Goal: Information Seeking & Learning: Learn about a topic

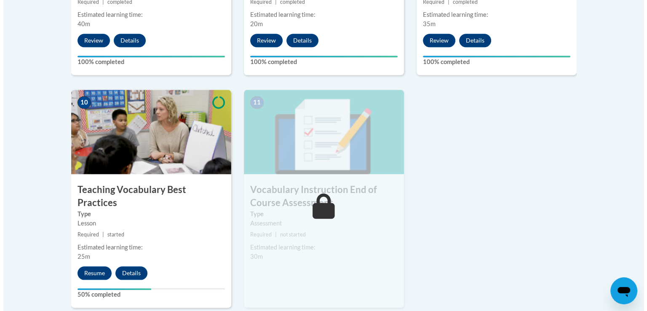
scroll to position [921, 0]
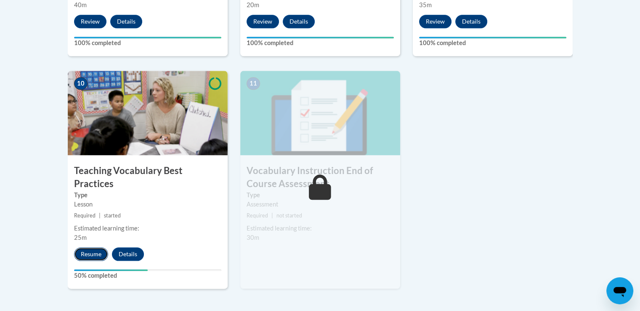
click at [100, 247] on button "Resume" at bounding box center [91, 253] width 34 height 13
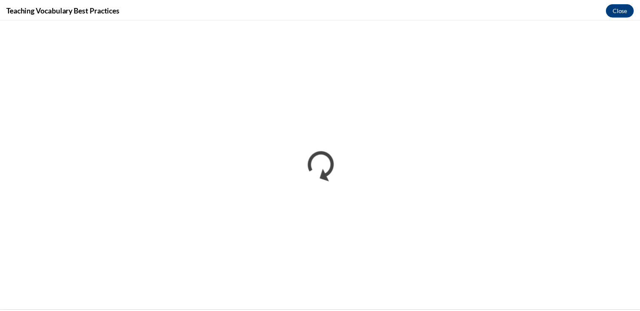
scroll to position [0, 0]
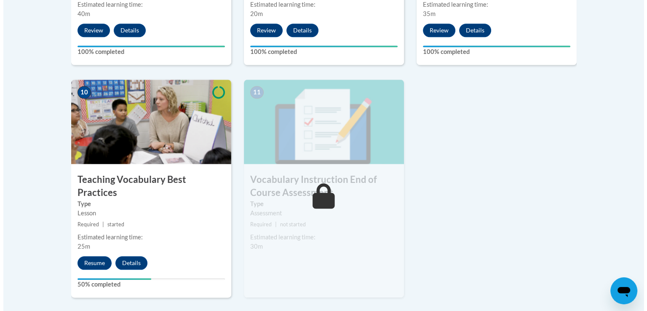
scroll to position [1039, 0]
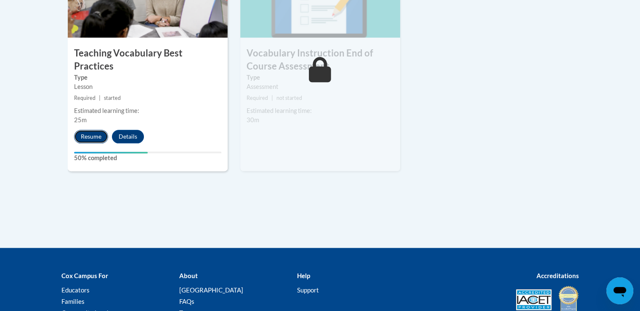
click at [93, 130] on button "Resume" at bounding box center [91, 136] width 34 height 13
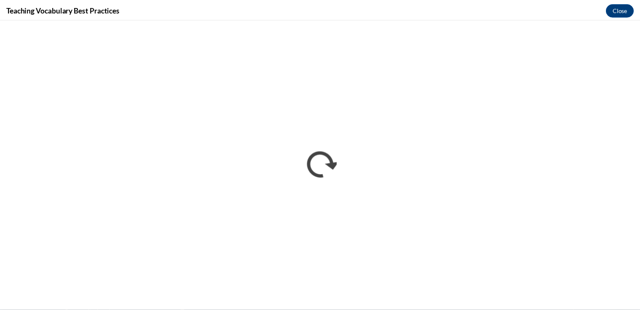
scroll to position [0, 0]
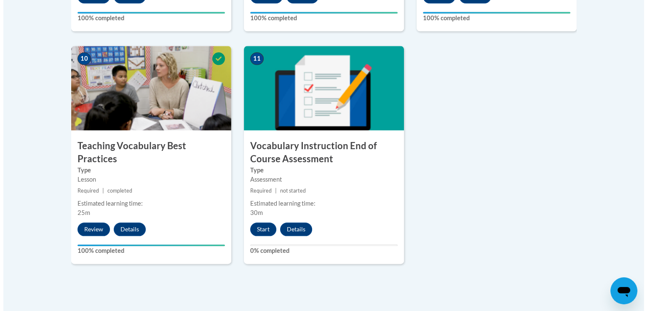
scroll to position [1052, 0]
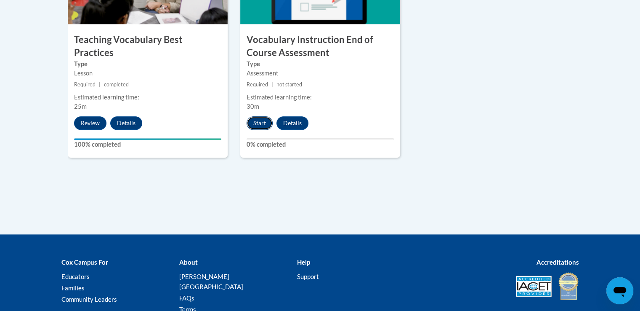
click at [260, 122] on button "Start" at bounding box center [260, 122] width 26 height 13
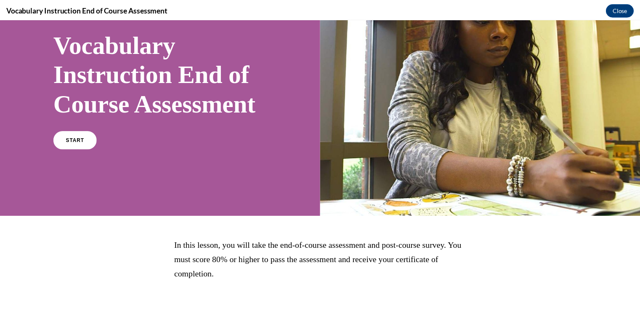
scroll to position [0, 0]
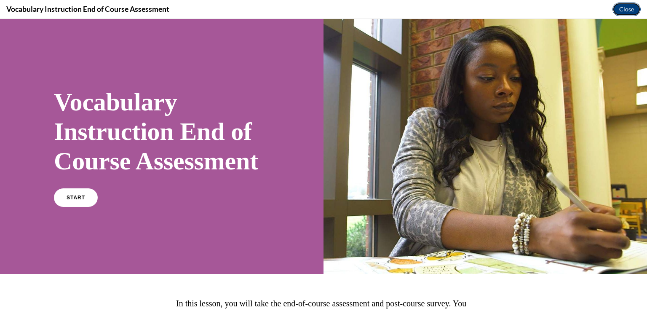
click at [623, 10] on button "Close" at bounding box center [626, 9] width 28 height 13
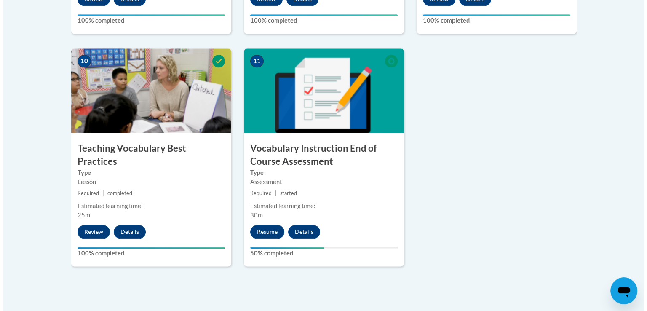
scroll to position [926, 0]
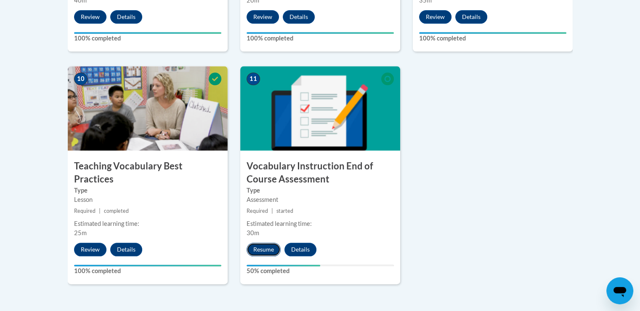
click at [271, 248] on button "Resume" at bounding box center [264, 248] width 34 height 13
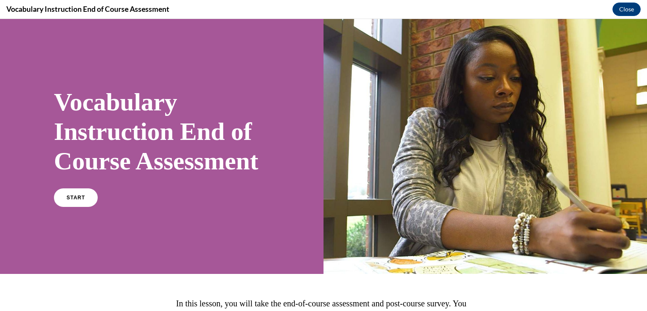
scroll to position [0, 0]
click at [71, 201] on span "START" at bounding box center [75, 197] width 19 height 6
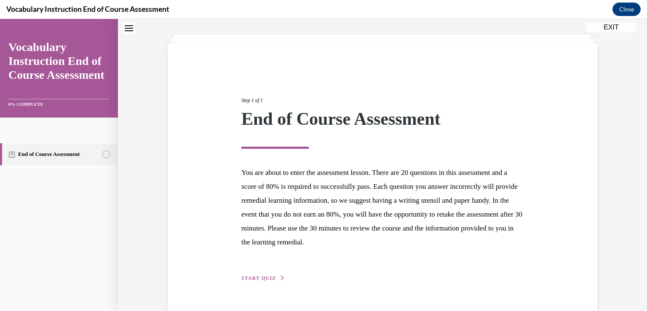
scroll to position [62, 0]
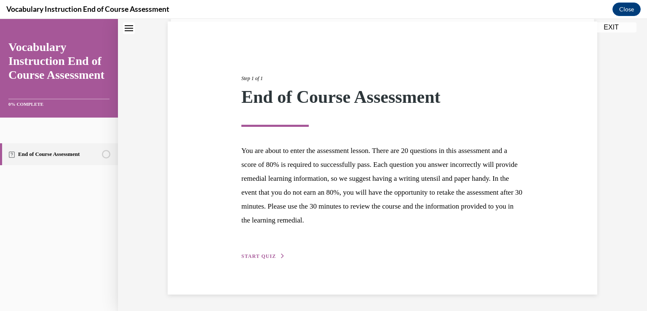
click at [258, 256] on span "START QUIZ" at bounding box center [258, 256] width 35 height 6
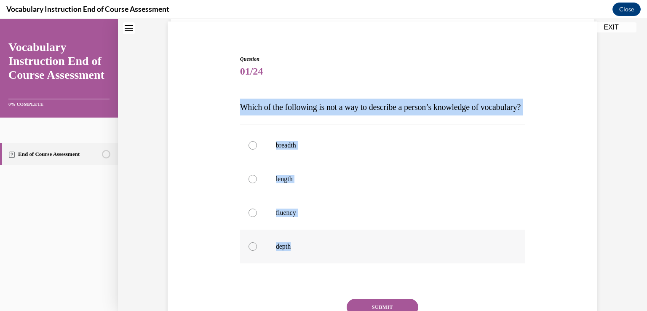
drag, startPoint x: 237, startPoint y: 103, endPoint x: 302, endPoint y: 260, distance: 169.9
click at [302, 260] on div "Question 01/24 Which of the following is not a way to describe a person’s knowl…" at bounding box center [382, 211] width 285 height 312
copy div "Which of the following is not a way to describe a person’s knowledge of vocabul…"
click at [249, 183] on div at bounding box center [252, 179] width 8 height 8
click at [249, 183] on input "length" at bounding box center [252, 179] width 8 height 8
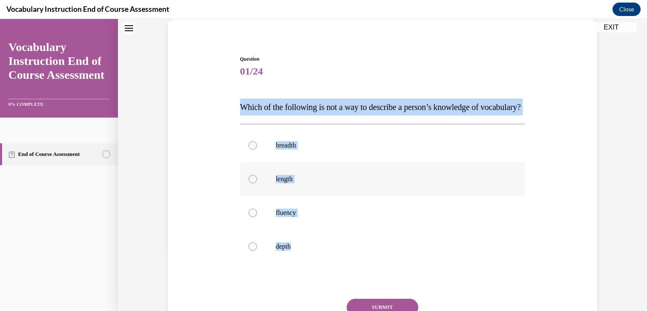
radio input "true"
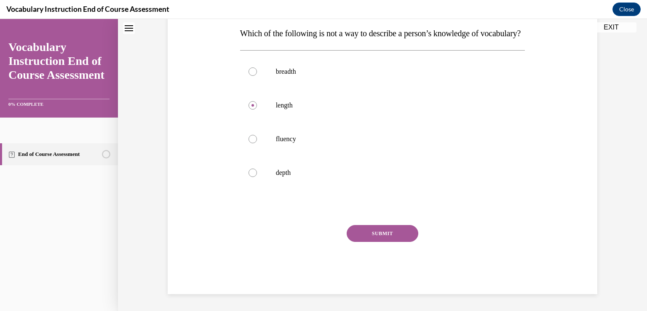
click at [380, 234] on button "SUBMIT" at bounding box center [382, 233] width 72 height 17
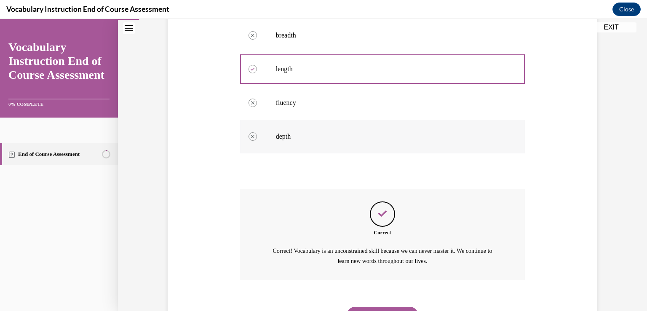
scroll to position [231, 0]
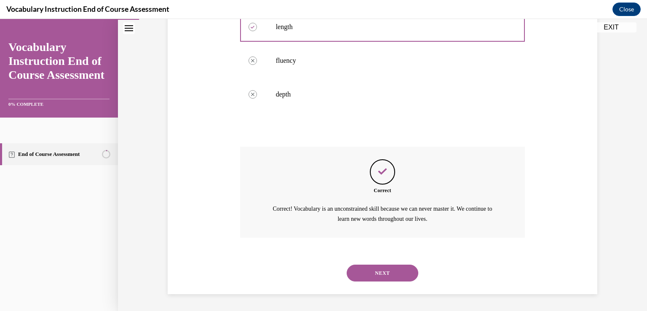
click at [387, 273] on button "NEXT" at bounding box center [382, 272] width 72 height 17
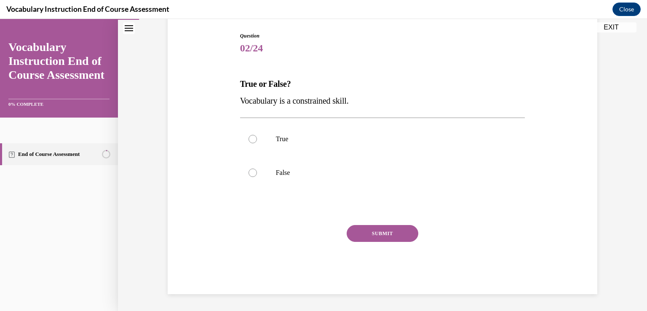
scroll to position [85, 0]
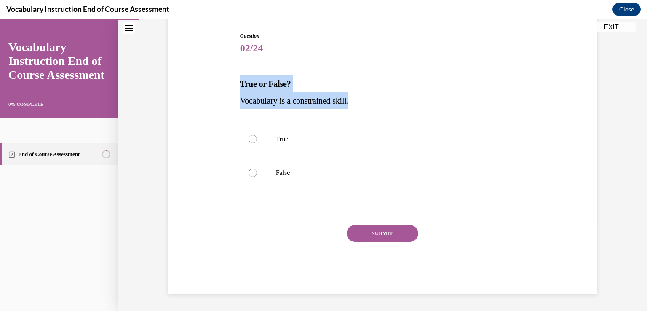
drag, startPoint x: 237, startPoint y: 80, endPoint x: 360, endPoint y: 98, distance: 123.8
click at [360, 98] on div "True or False? Vocabulary is a constrained skill." at bounding box center [382, 92] width 285 height 34
copy div "True or False? Vocabulary is a constrained skill."
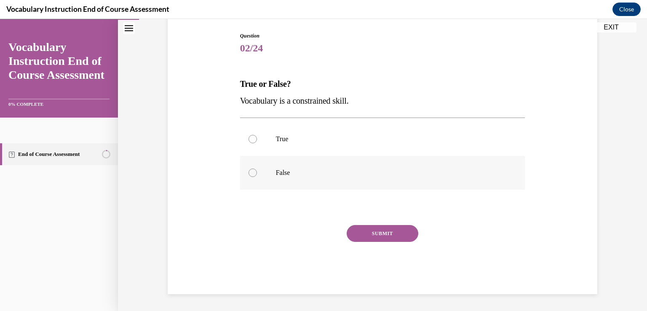
click at [254, 164] on label "False" at bounding box center [382, 173] width 285 height 34
click at [254, 168] on input "False" at bounding box center [252, 172] width 8 height 8
radio input "true"
click at [395, 235] on button "SUBMIT" at bounding box center [382, 233] width 72 height 17
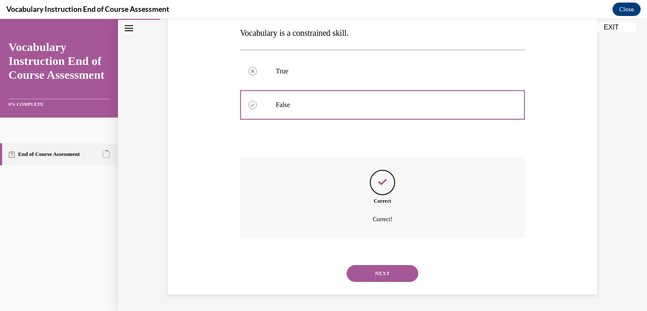
scroll to position [153, 0]
click at [389, 274] on button "NEXT" at bounding box center [382, 272] width 72 height 17
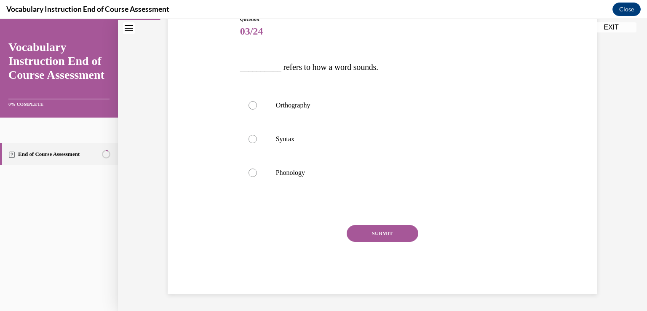
scroll to position [93, 0]
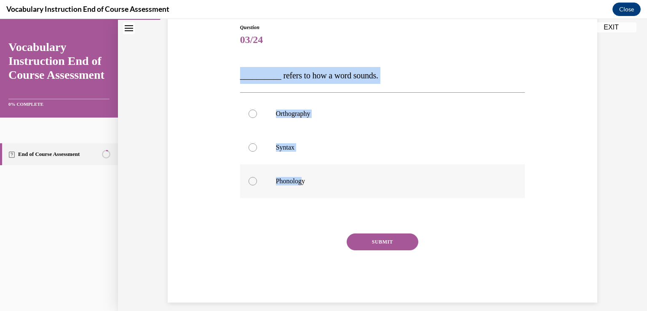
drag, startPoint x: 237, startPoint y: 78, endPoint x: 301, endPoint y: 187, distance: 126.8
click at [301, 187] on div "Question 03/24 __________ refers to how a word sounds. Orthography Syntax Phono…" at bounding box center [382, 163] width 285 height 279
copy div "__________ refers to how a word sounds. Orthography Syntax Phonolog"
click at [251, 185] on label "Phonology" at bounding box center [382, 181] width 285 height 34
click at [251, 185] on input "Phonology" at bounding box center [252, 181] width 8 height 8
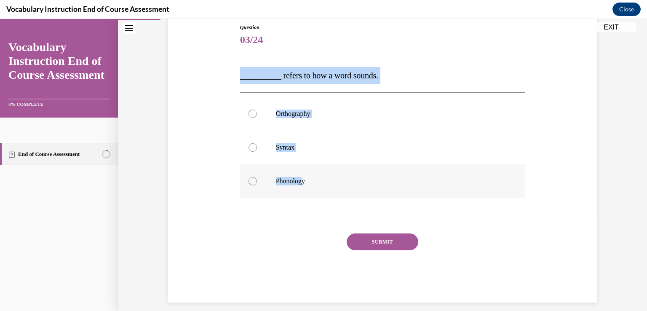
radio input "true"
click at [391, 239] on button "SUBMIT" at bounding box center [382, 241] width 72 height 17
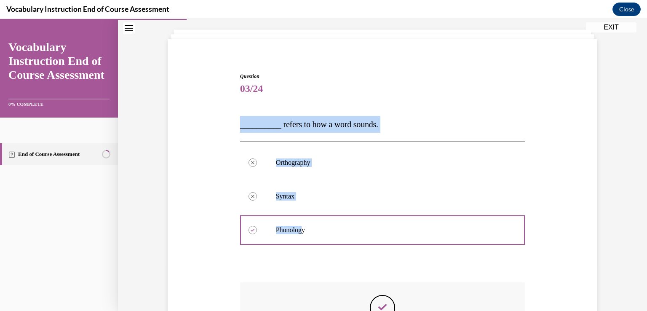
scroll to position [44, 0]
click at [370, 128] on span "__________ refers to how a word sounds." at bounding box center [309, 124] width 138 height 9
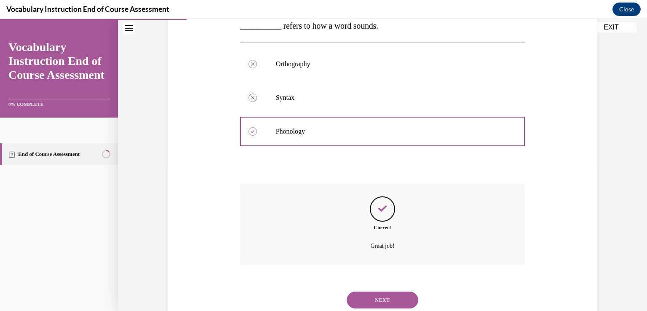
scroll to position [170, 0]
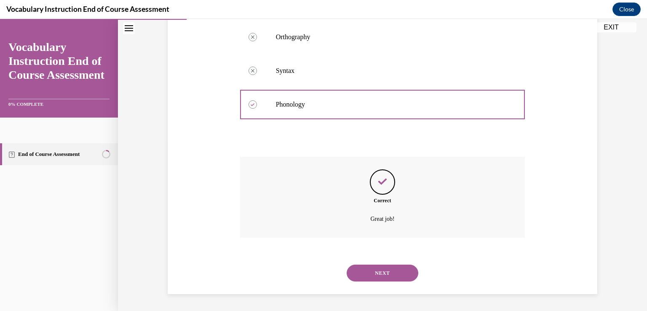
click at [393, 268] on button "NEXT" at bounding box center [382, 272] width 72 height 17
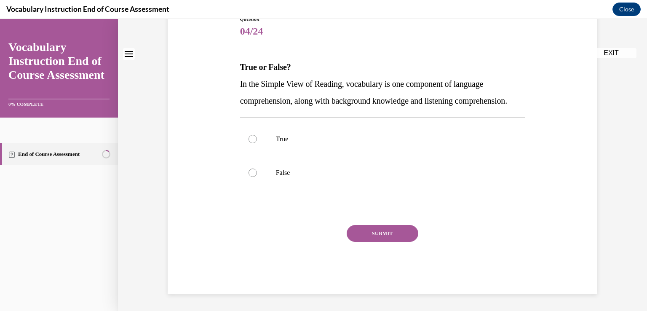
scroll to position [0, 0]
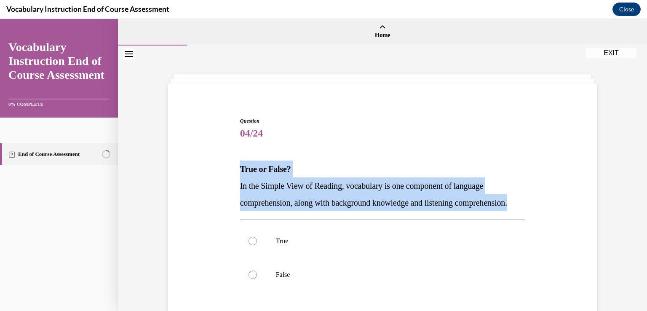
drag, startPoint x: 238, startPoint y: 165, endPoint x: 305, endPoint y: 221, distance: 87.0
click at [305, 211] on div "True or False? In the Simple View of Reading, vocabulary is one component of la…" at bounding box center [382, 185] width 285 height 51
copy div "True or False? In the Simple View of Reading, vocabulary is one component of la…"
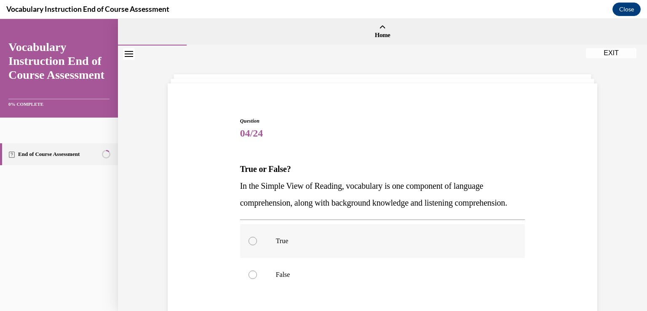
click at [253, 245] on div at bounding box center [252, 241] width 8 height 8
click at [253, 245] on input "True" at bounding box center [252, 241] width 8 height 8
radio input "true"
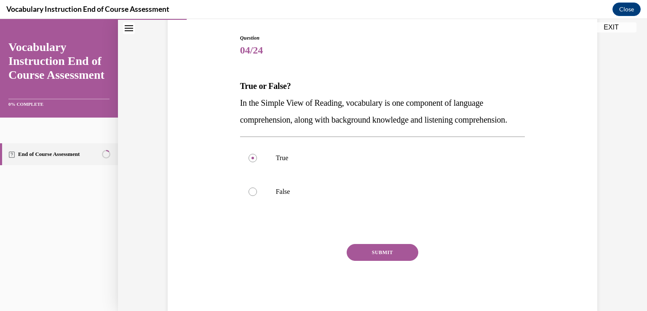
scroll to position [84, 0]
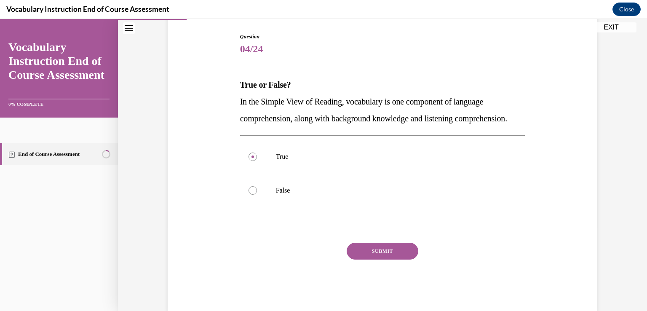
click at [394, 259] on button "SUBMIT" at bounding box center [382, 250] width 72 height 17
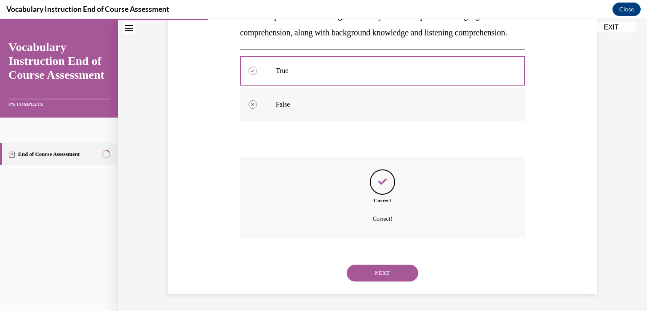
scroll to position [187, 0]
click at [379, 277] on button "NEXT" at bounding box center [382, 272] width 72 height 17
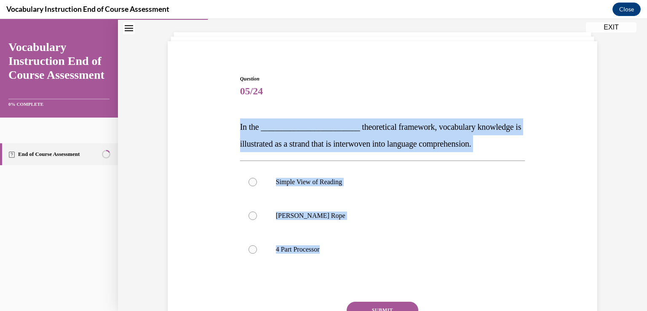
scroll to position [53, 0]
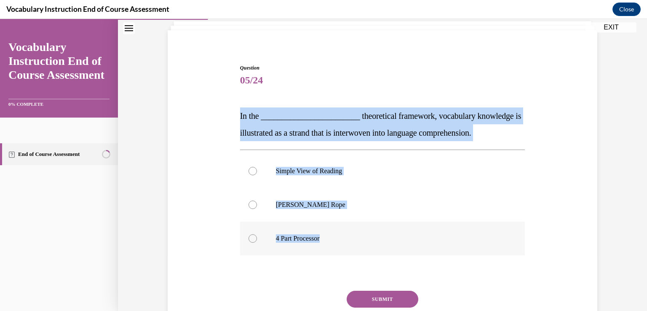
drag, startPoint x: 237, startPoint y: 167, endPoint x: 331, endPoint y: 243, distance: 121.2
click at [331, 243] on div "Question 05/24 In the ________________________ theoretical framework, vocabular…" at bounding box center [382, 211] width 285 height 295
copy div "In the ________________________ theoretical framework, vocabulary knowledge is …"
click at [248, 201] on div at bounding box center [252, 204] width 8 height 8
click at [248, 201] on input "Scarborough's Rope" at bounding box center [252, 204] width 8 height 8
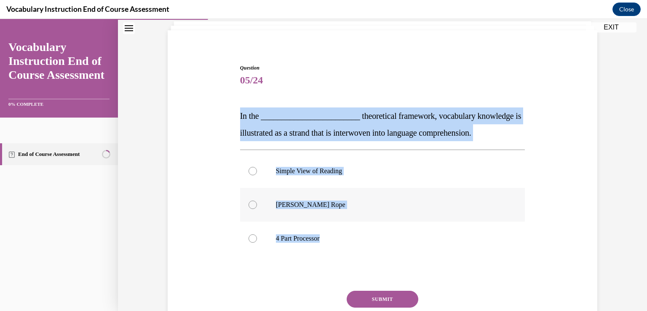
radio input "true"
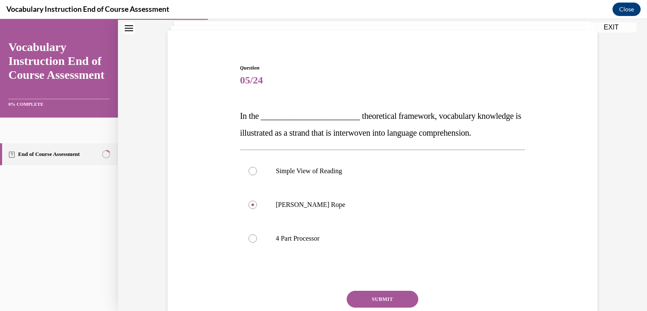
click at [381, 298] on button "SUBMIT" at bounding box center [382, 298] width 72 height 17
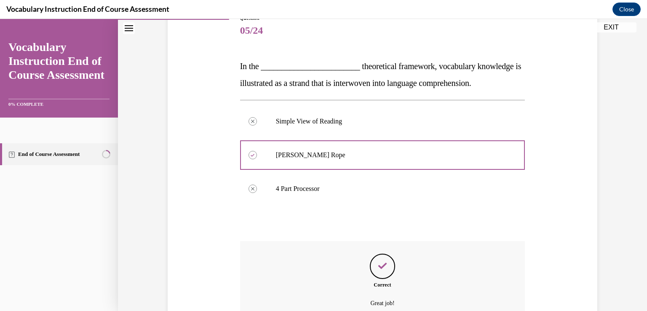
scroll to position [187, 0]
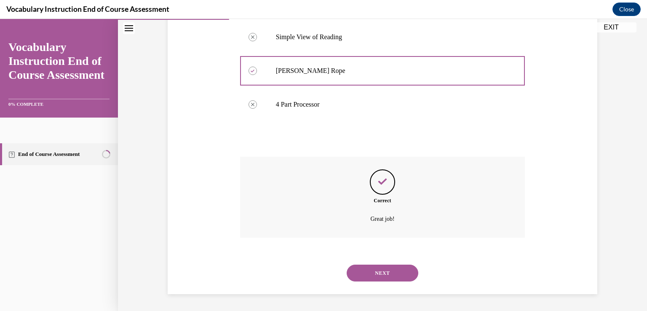
click at [395, 272] on button "NEXT" at bounding box center [382, 272] width 72 height 17
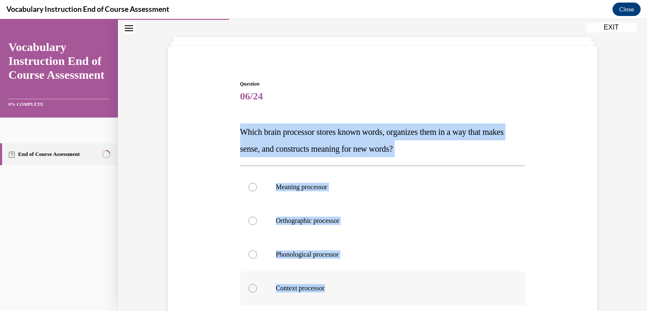
scroll to position [64, 0]
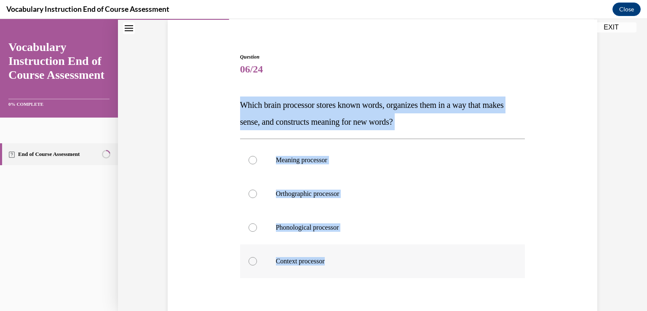
drag, startPoint x: 239, startPoint y: 167, endPoint x: 326, endPoint y: 256, distance: 125.0
click at [326, 256] on div "Question 06/24 Which brain processor stores known words, organizes them in a wa…" at bounding box center [382, 217] width 285 height 329
copy div "Which brain processor stores known words, organizes them in a way that makes se…"
click at [249, 158] on div at bounding box center [252, 160] width 8 height 8
click at [249, 158] on input "Meaning processor" at bounding box center [252, 160] width 8 height 8
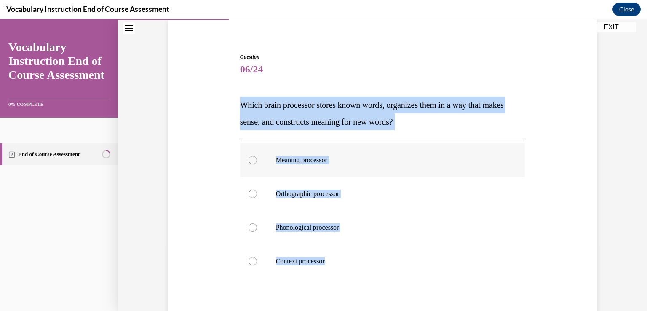
radio input "true"
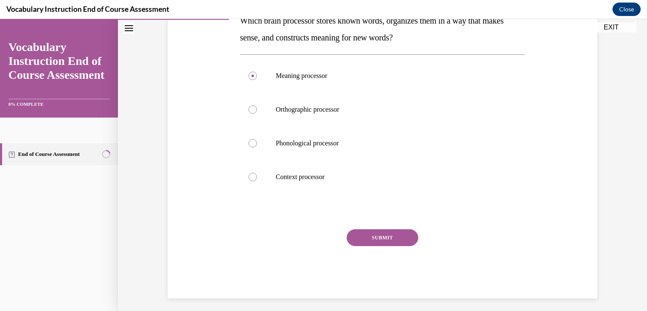
click at [381, 237] on button "SUBMIT" at bounding box center [382, 237] width 72 height 17
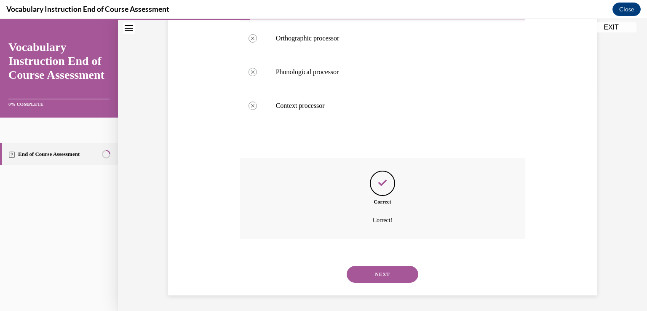
scroll to position [221, 0]
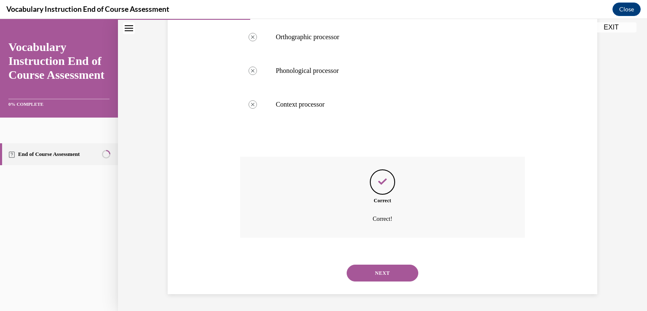
click at [386, 274] on button "NEXT" at bounding box center [382, 272] width 72 height 17
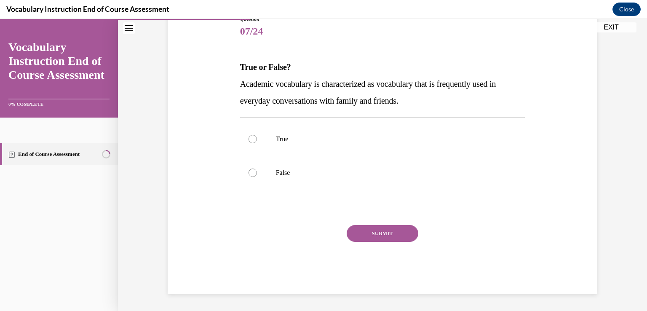
scroll to position [93, 0]
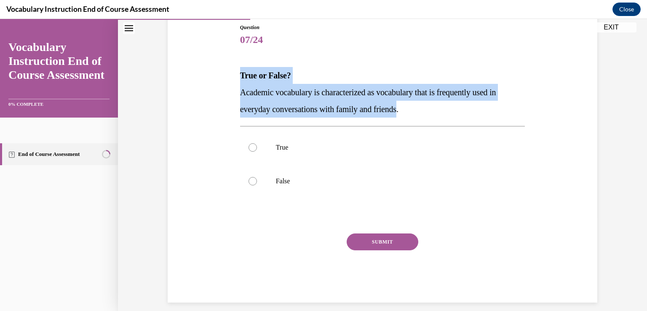
drag, startPoint x: 406, startPoint y: 109, endPoint x: 237, endPoint y: 77, distance: 171.2
click at [240, 77] on div "True or False? Academic vocabulary is characterized as vocabulary that is frequ…" at bounding box center [382, 92] width 285 height 51
copy div "True or False? Academic vocabulary is characterized as vocabulary that is frequ…"
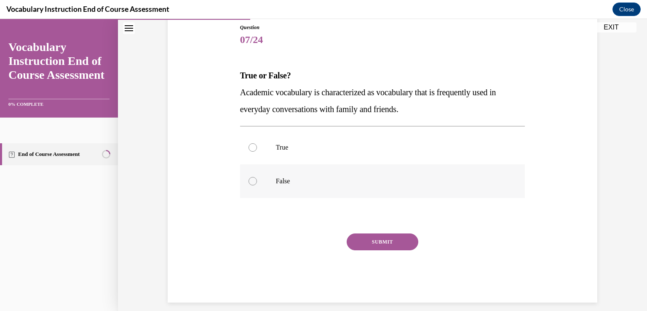
click at [249, 181] on div at bounding box center [252, 181] width 8 height 8
click at [249, 181] on input "False" at bounding box center [252, 181] width 8 height 8
radio input "true"
click at [374, 241] on button "SUBMIT" at bounding box center [382, 241] width 72 height 17
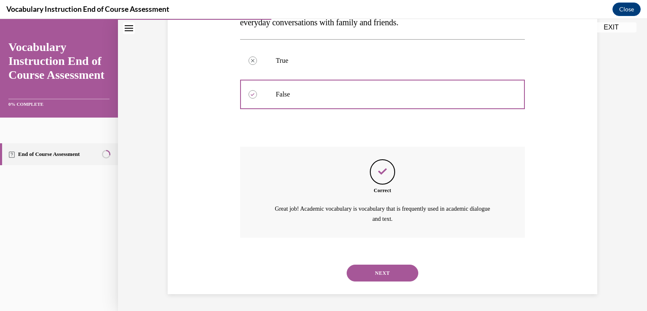
scroll to position [96, 0]
click at [386, 272] on button "NEXT" at bounding box center [382, 272] width 72 height 17
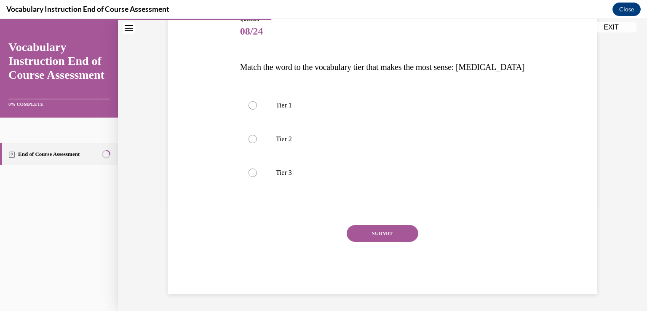
scroll to position [93, 0]
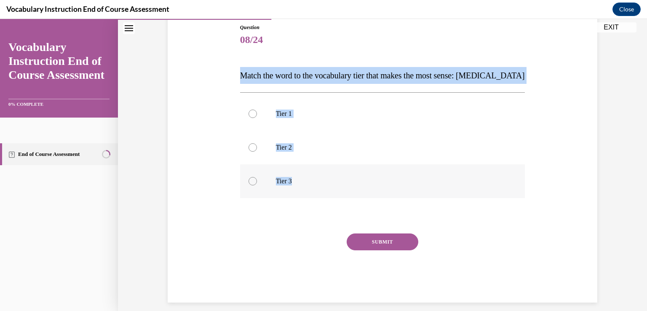
drag, startPoint x: 238, startPoint y: 72, endPoint x: 300, endPoint y: 171, distance: 117.0
click at [300, 171] on div "Question 08/24 Match the word to the vocabulary tier that makes the most sense:…" at bounding box center [382, 163] width 285 height 279
copy div "Match the word to the vocabulary tier that makes the most sense: anaphylaxis Ti…"
click at [248, 182] on div at bounding box center [252, 181] width 8 height 8
click at [248, 182] on input "Tier 3" at bounding box center [252, 181] width 8 height 8
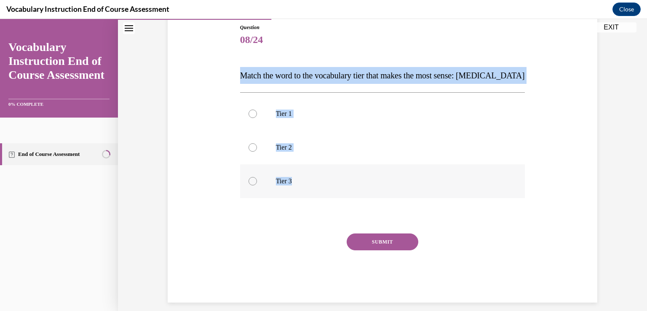
radio input "true"
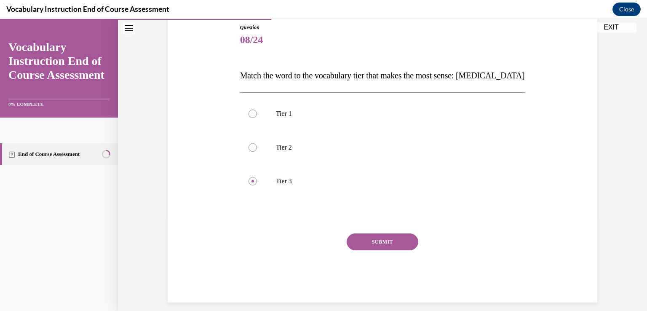
click at [385, 239] on button "SUBMIT" at bounding box center [382, 241] width 72 height 17
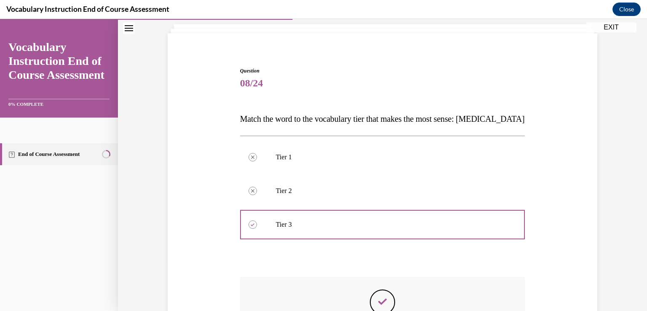
scroll to position [2, 0]
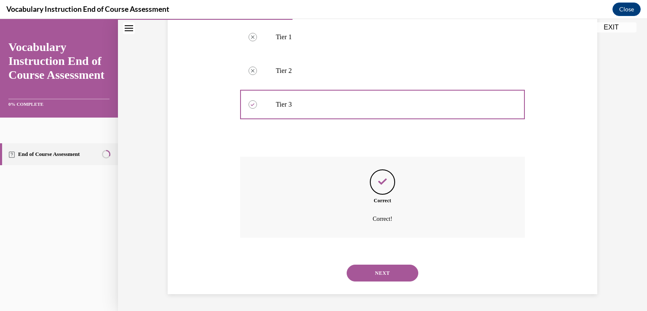
click at [383, 275] on button "NEXT" at bounding box center [382, 272] width 72 height 17
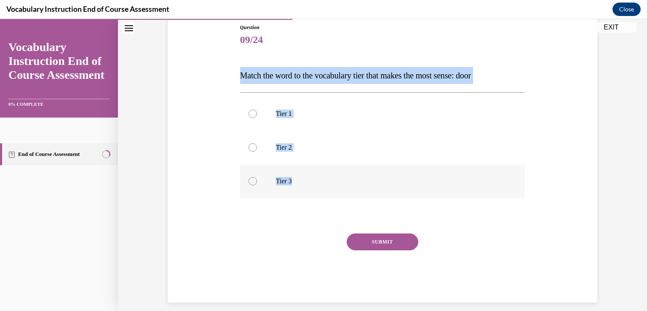
drag, startPoint x: 237, startPoint y: 73, endPoint x: 295, endPoint y: 178, distance: 119.8
click at [295, 178] on div "Question 09/24 Match the word to the vocabulary tier that makes the most sense:…" at bounding box center [382, 163] width 285 height 279
copy div "Match the word to the vocabulary tier that makes the most sense: door Tier 1 Ti…"
click at [254, 111] on label "Tier 1" at bounding box center [382, 114] width 285 height 34
click at [254, 111] on input "Tier 1" at bounding box center [252, 113] width 8 height 8
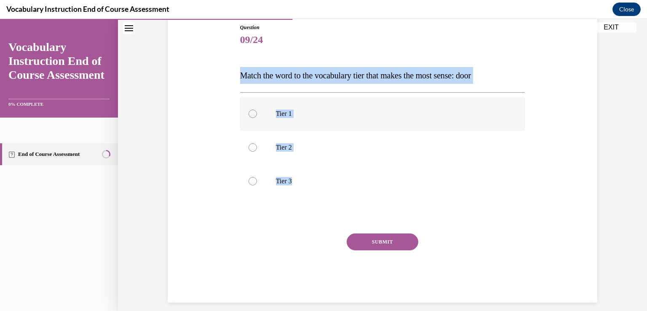
radio input "true"
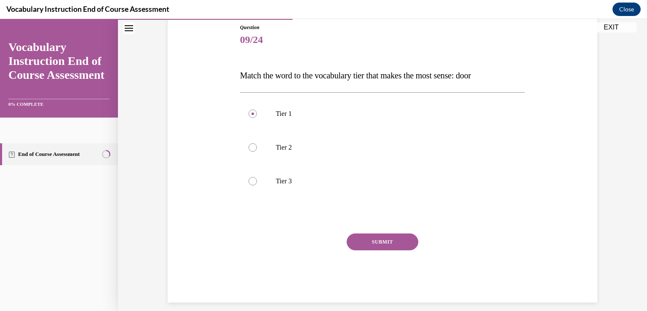
click at [377, 240] on button "SUBMIT" at bounding box center [382, 241] width 72 height 17
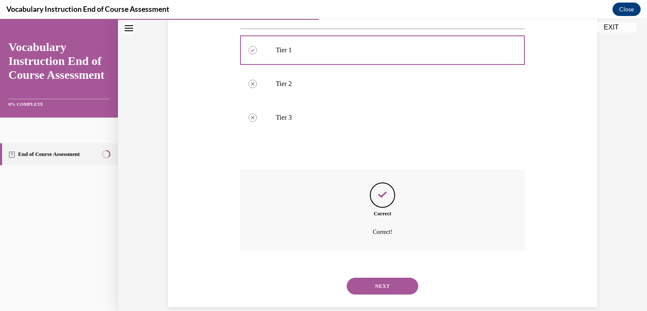
scroll to position [170, 0]
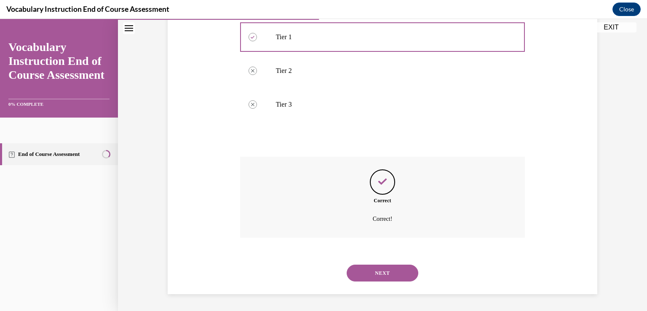
click at [385, 272] on button "NEXT" at bounding box center [382, 272] width 72 height 17
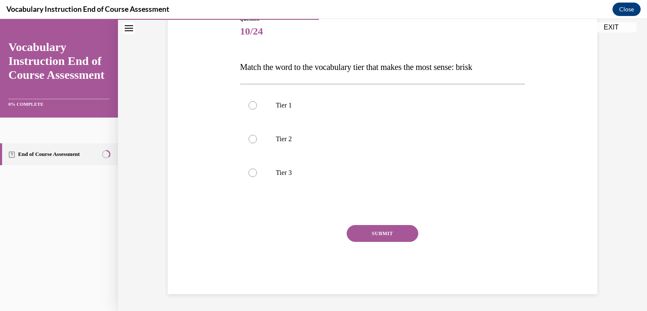
scroll to position [93, 0]
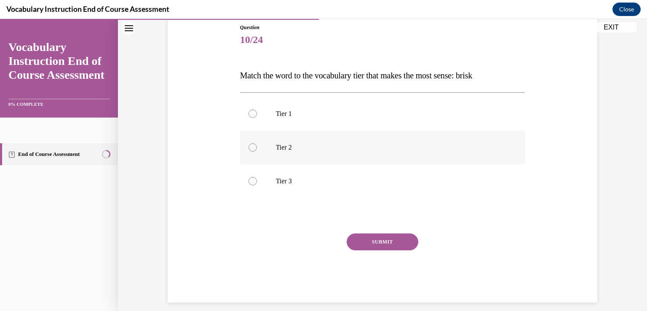
click at [248, 148] on div at bounding box center [252, 147] width 8 height 8
click at [248, 148] on input "Tier 2" at bounding box center [252, 147] width 8 height 8
radio input "true"
click at [394, 236] on button "SUBMIT" at bounding box center [382, 241] width 72 height 17
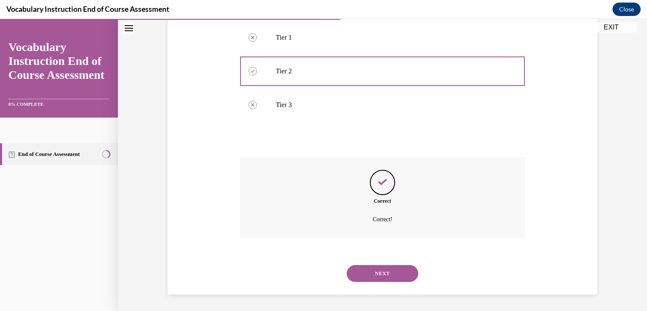
scroll to position [170, 0]
click at [403, 274] on button "NEXT" at bounding box center [382, 272] width 72 height 17
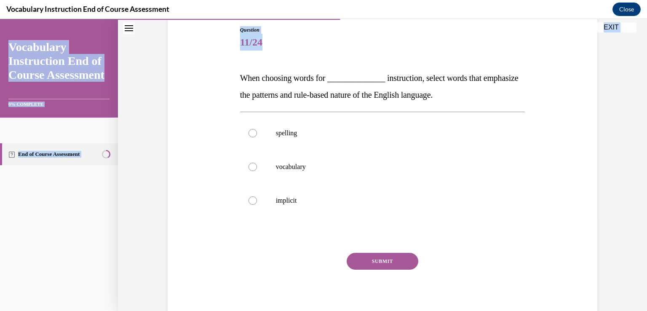
scroll to position [119, 0]
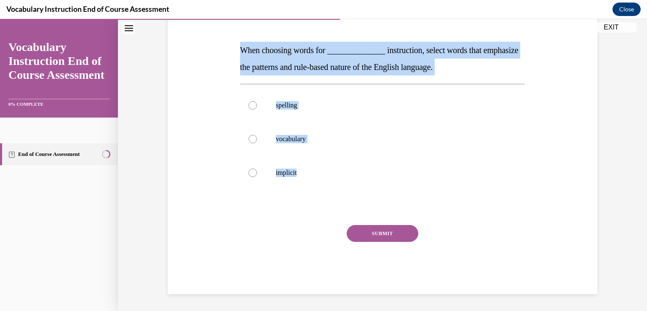
drag, startPoint x: 237, startPoint y: 166, endPoint x: 318, endPoint y: 197, distance: 86.8
click at [318, 197] on div "Question 11/24 When choosing words for ______________ instruction, select words…" at bounding box center [382, 145] width 285 height 295
copy div "When choosing words for ______________ instruction, select words that emphasize…"
click at [251, 107] on div at bounding box center [252, 105] width 8 height 8
click at [251, 107] on input "spelling" at bounding box center [252, 105] width 8 height 8
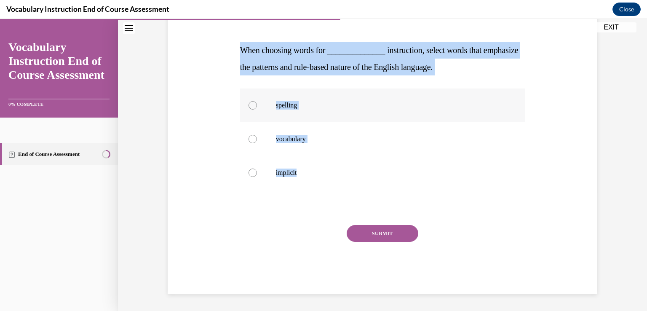
radio input "true"
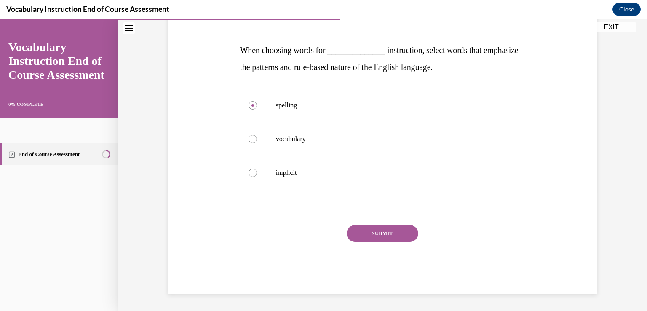
click at [384, 229] on button "SUBMIT" at bounding box center [382, 233] width 72 height 17
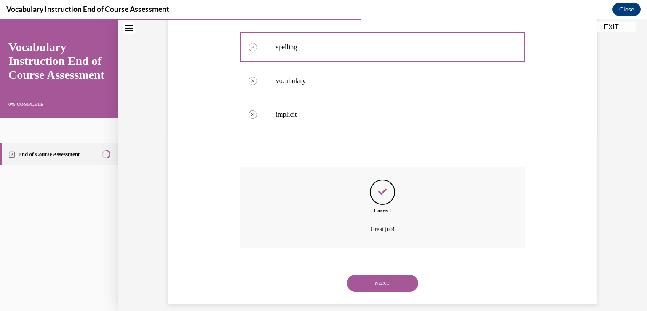
scroll to position [187, 0]
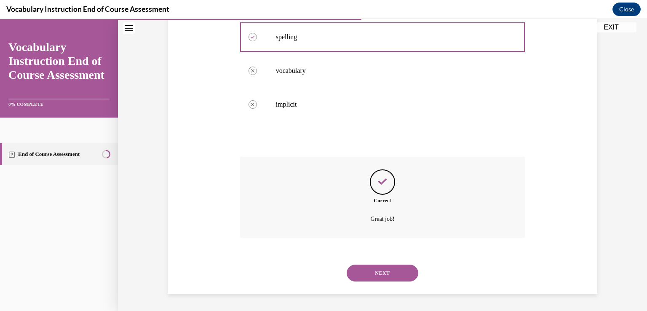
click at [393, 276] on button "NEXT" at bounding box center [382, 272] width 72 height 17
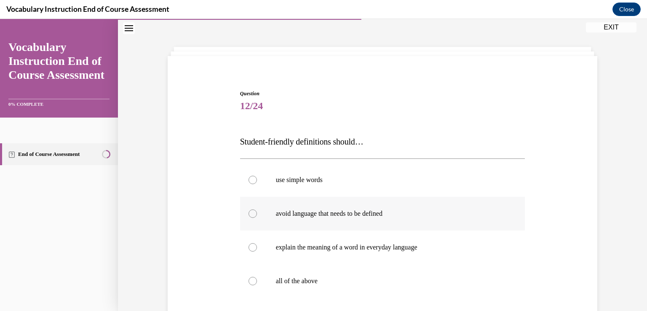
scroll to position [42, 0]
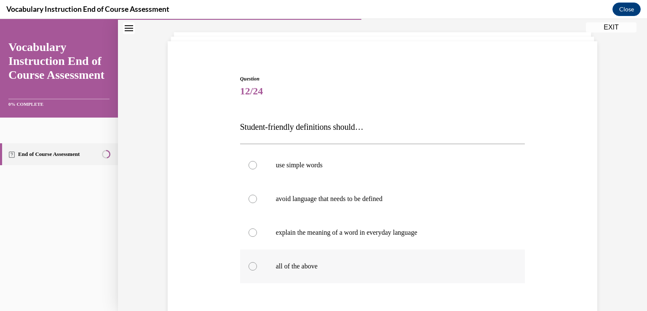
click at [251, 266] on div at bounding box center [252, 266] width 8 height 8
click at [251, 266] on input "all of the above" at bounding box center [252, 266] width 8 height 8
radio input "true"
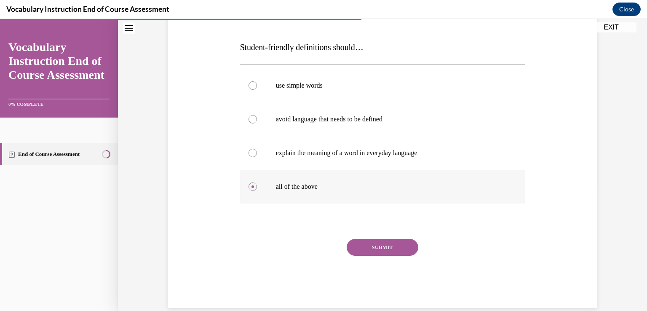
scroll to position [126, 0]
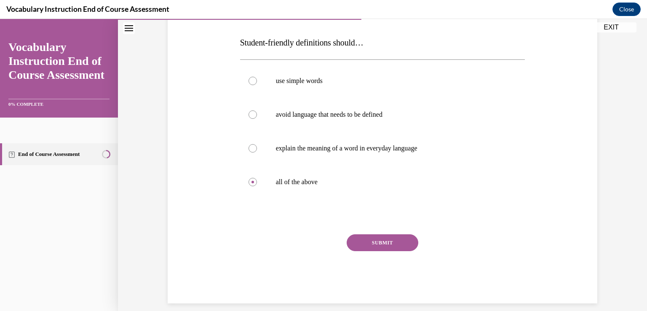
click at [380, 245] on button "SUBMIT" at bounding box center [382, 242] width 72 height 17
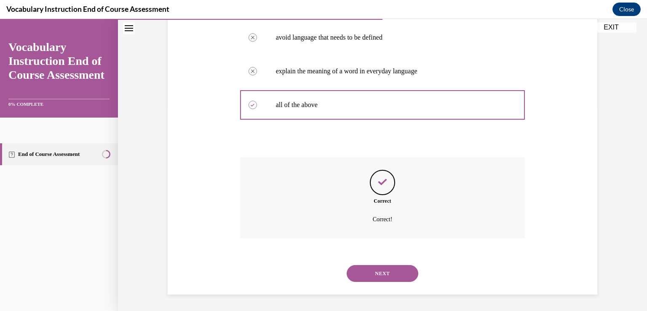
scroll to position [204, 0]
click at [392, 277] on button "NEXT" at bounding box center [382, 272] width 72 height 17
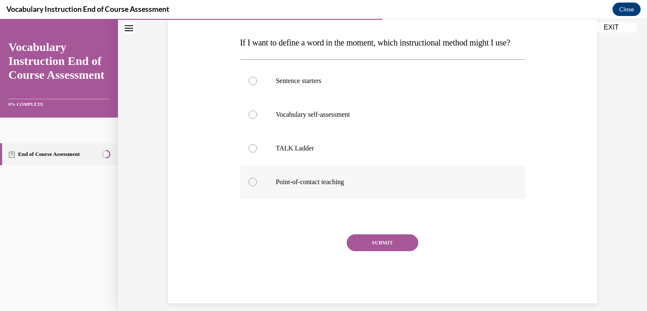
scroll to position [84, 0]
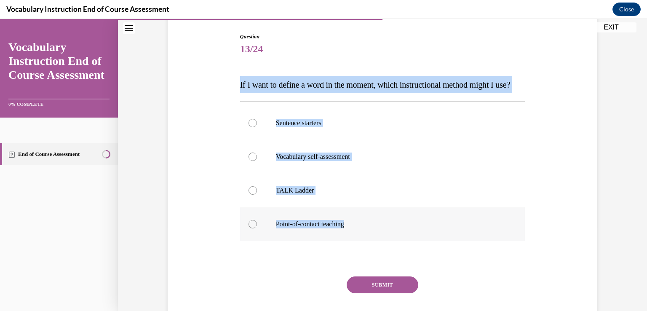
drag, startPoint x: 237, startPoint y: 83, endPoint x: 353, endPoint y: 255, distance: 207.7
click at [353, 255] on div "Question 13/24 If I want to define a word in the moment, which instructional me…" at bounding box center [382, 189] width 285 height 312
click at [249, 228] on div at bounding box center [252, 224] width 8 height 8
click at [249, 228] on input "Point-of-contact teaching" at bounding box center [252, 224] width 8 height 8
radio input "true"
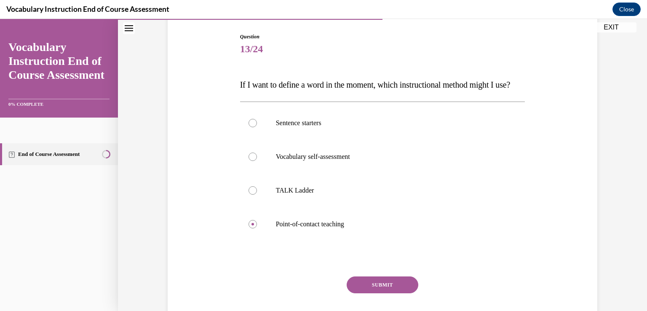
click at [386, 293] on button "SUBMIT" at bounding box center [382, 284] width 72 height 17
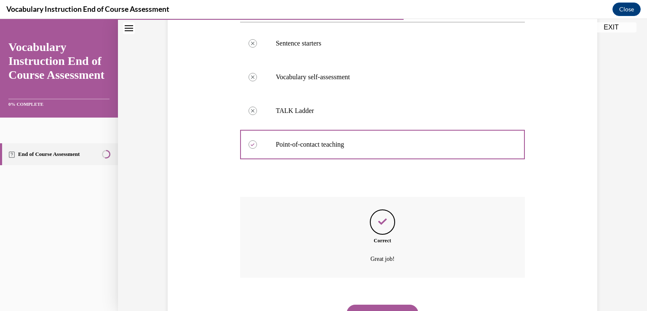
scroll to position [221, 0]
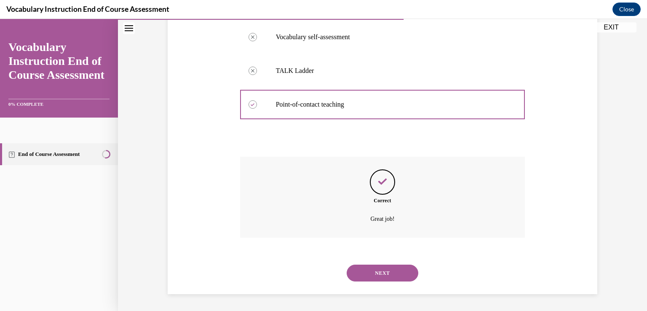
click at [402, 272] on button "NEXT" at bounding box center [382, 272] width 72 height 17
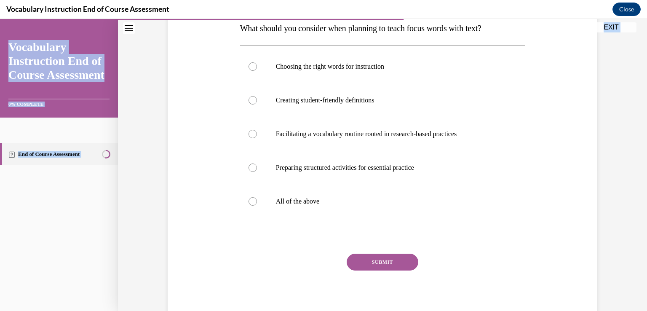
scroll to position [154, 0]
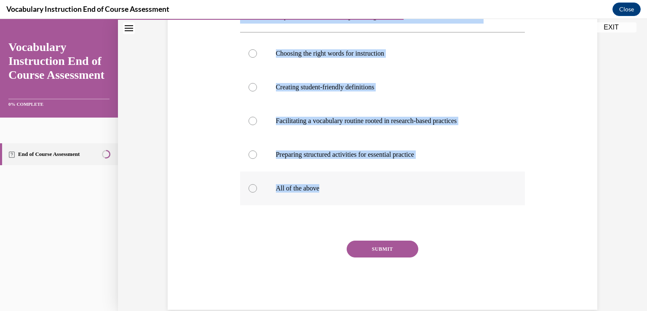
drag, startPoint x: 238, startPoint y: 168, endPoint x: 378, endPoint y: 178, distance: 140.1
click at [378, 178] on div "Question 14/24 What should you consider when planning to teach focus words with…" at bounding box center [382, 136] width 285 height 346
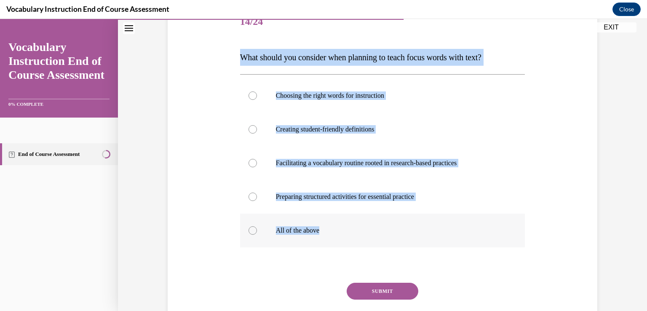
click at [251, 231] on div at bounding box center [252, 230] width 8 height 8
click at [251, 231] on input "All of the above" at bounding box center [252, 230] width 8 height 8
radio input "true"
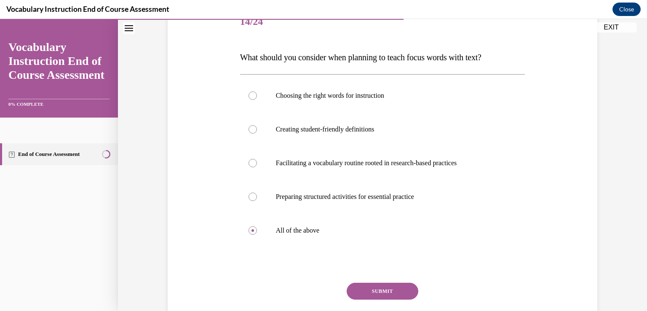
click at [391, 295] on button "SUBMIT" at bounding box center [382, 290] width 72 height 17
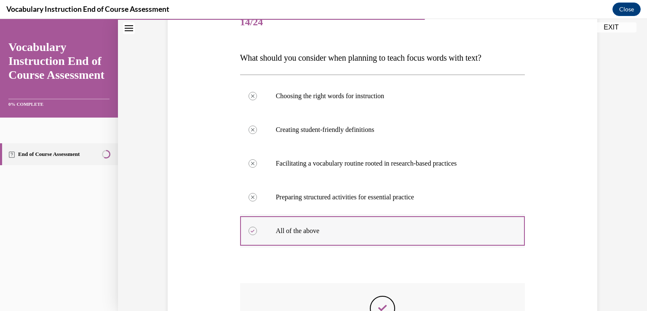
scroll to position [237, 0]
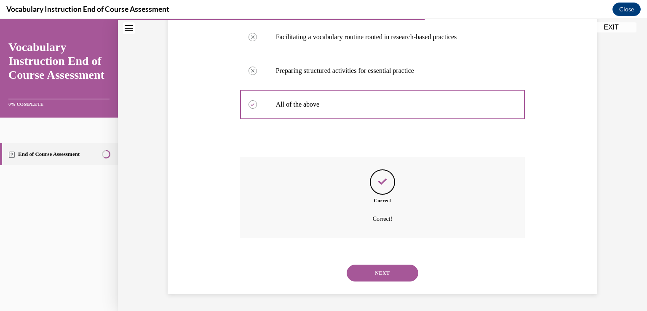
click at [394, 275] on button "NEXT" at bounding box center [382, 272] width 72 height 17
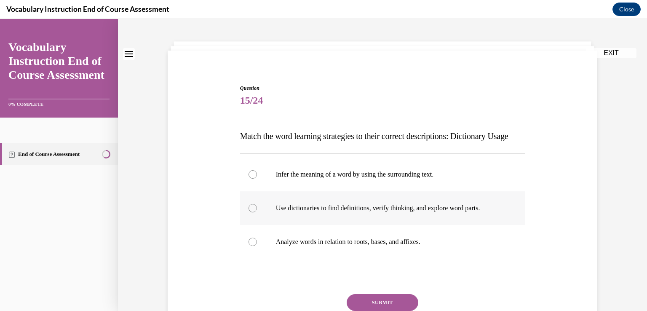
scroll to position [84, 0]
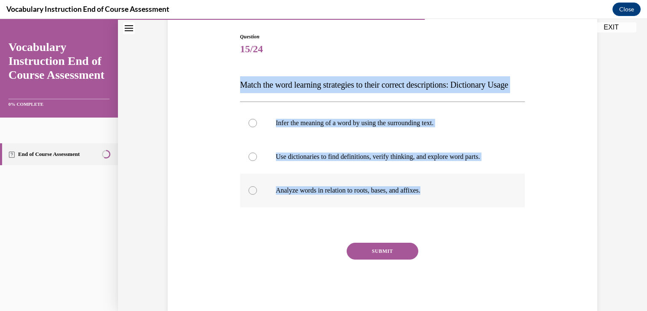
drag, startPoint x: 237, startPoint y: 83, endPoint x: 428, endPoint y: 207, distance: 227.4
click at [428, 207] on div "Question 15/24 Match the word learning strategies to their correct descriptions…" at bounding box center [382, 172] width 285 height 279
click at [248, 161] on div at bounding box center [252, 156] width 8 height 8
click at [248, 161] on input "Use dictionaries to find definitions, verify thinking, and explore word parts." at bounding box center [252, 156] width 8 height 8
radio input "true"
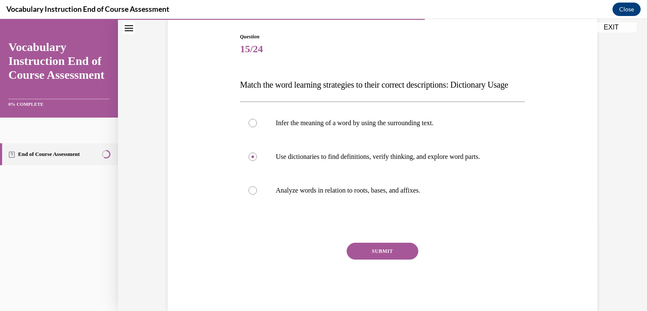
click at [355, 259] on button "SUBMIT" at bounding box center [382, 250] width 72 height 17
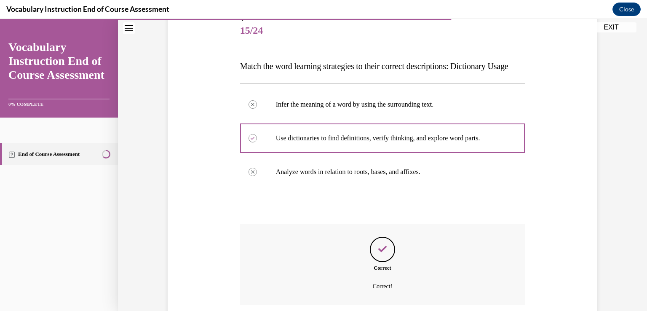
scroll to position [187, 0]
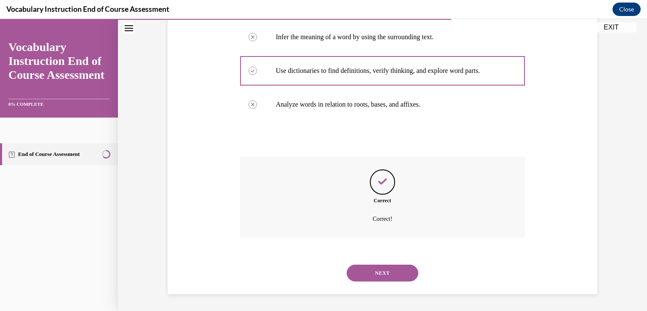
click at [386, 273] on button "NEXT" at bounding box center [382, 272] width 72 height 17
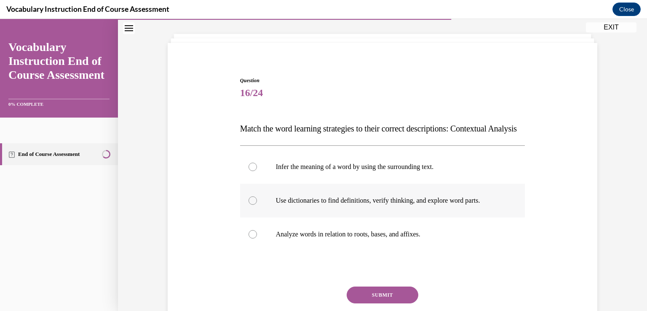
scroll to position [84, 0]
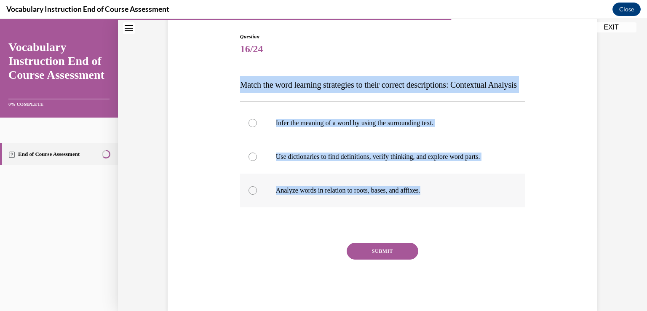
drag, startPoint x: 238, startPoint y: 82, endPoint x: 427, endPoint y: 207, distance: 226.7
click at [427, 207] on div "Question 16/24 Match the word learning strategies to their correct descriptions…" at bounding box center [382, 172] width 285 height 279
click at [249, 127] on div at bounding box center [252, 123] width 8 height 8
click at [249, 127] on input "Infer the meaning of a word by using the surrounding text." at bounding box center [252, 123] width 8 height 8
radio input "true"
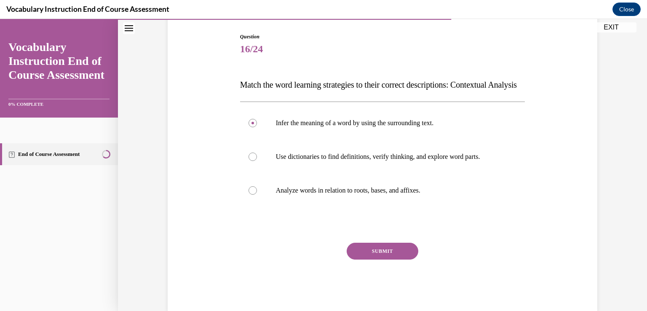
click at [377, 259] on button "SUBMIT" at bounding box center [382, 250] width 72 height 17
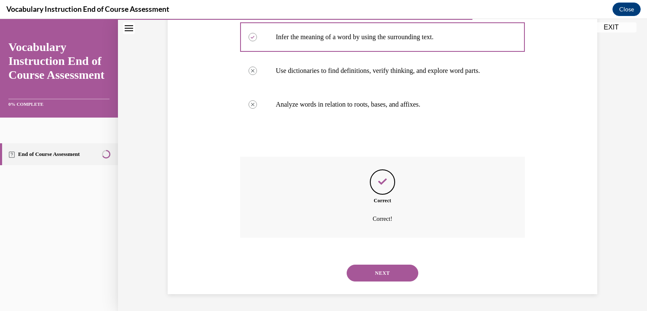
scroll to position [187, 0]
click at [394, 272] on button "NEXT" at bounding box center [382, 272] width 72 height 17
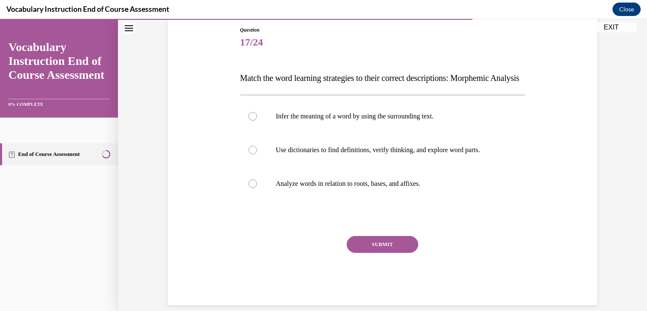
scroll to position [77, 0]
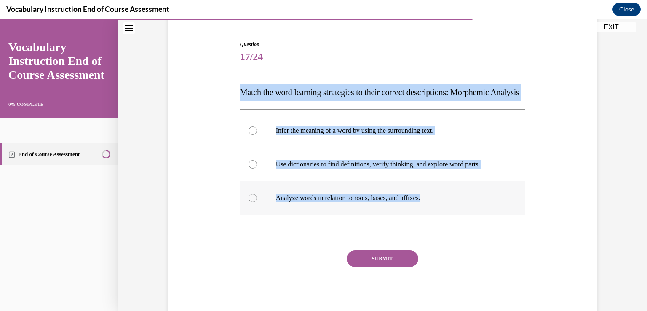
drag, startPoint x: 237, startPoint y: 90, endPoint x: 429, endPoint y: 222, distance: 233.1
click at [429, 222] on div "Question 17/24 Match the word learning strategies to their correct descriptions…" at bounding box center [382, 179] width 285 height 279
click at [307, 100] on p "Match the word learning strategies to their correct descriptions: Morphemic Ana…" at bounding box center [382, 92] width 285 height 17
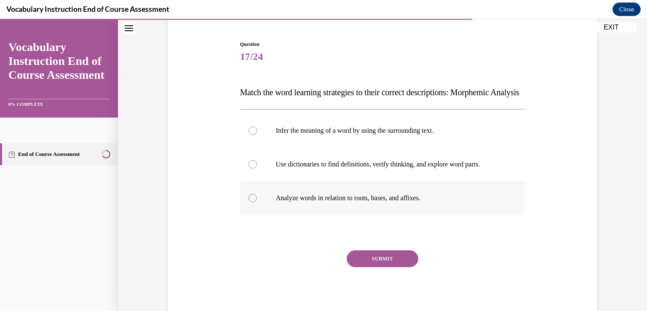
click at [248, 202] on div at bounding box center [252, 198] width 8 height 8
click at [248, 202] on input "Analyze words in relation to roots, bases, and affixes." at bounding box center [252, 198] width 8 height 8
radio input "true"
click at [404, 267] on button "SUBMIT" at bounding box center [382, 258] width 72 height 17
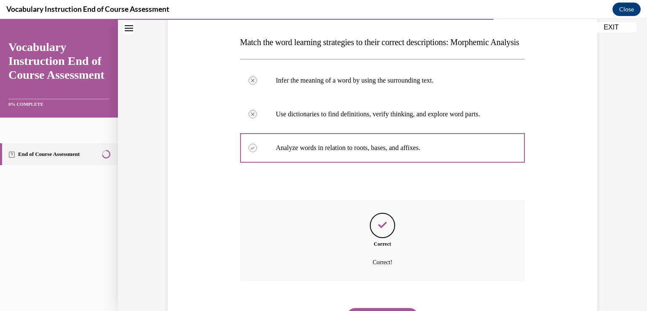
scroll to position [103, 0]
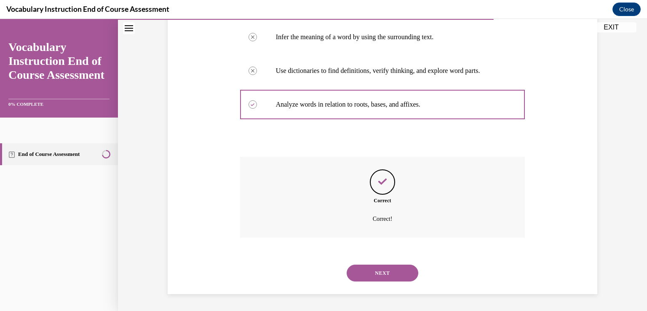
click at [394, 273] on button "NEXT" at bounding box center [382, 272] width 72 height 17
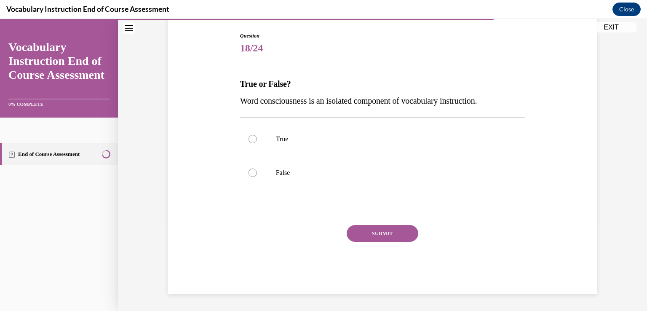
scroll to position [85, 0]
drag, startPoint x: 238, startPoint y: 79, endPoint x: 514, endPoint y: 105, distance: 276.9
click at [514, 105] on div "True or False? Word consciousness is an isolated component of vocabulary instru…" at bounding box center [382, 92] width 285 height 34
click at [253, 172] on div at bounding box center [252, 172] width 8 height 8
click at [253, 172] on input "False" at bounding box center [252, 172] width 8 height 8
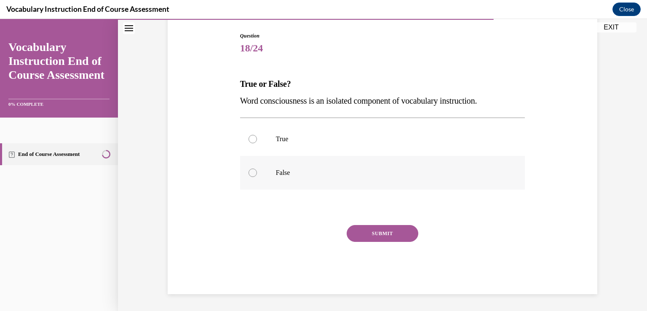
radio input "true"
click at [373, 231] on button "SUBMIT" at bounding box center [382, 233] width 72 height 17
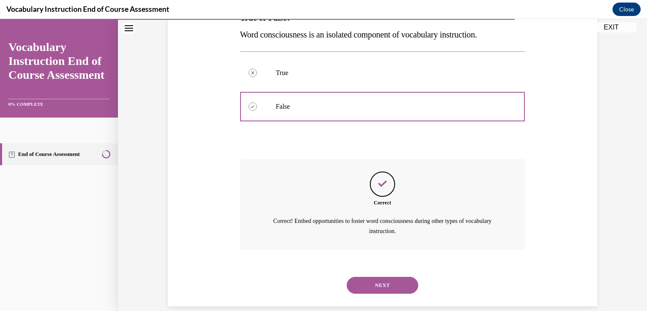
scroll to position [163, 0]
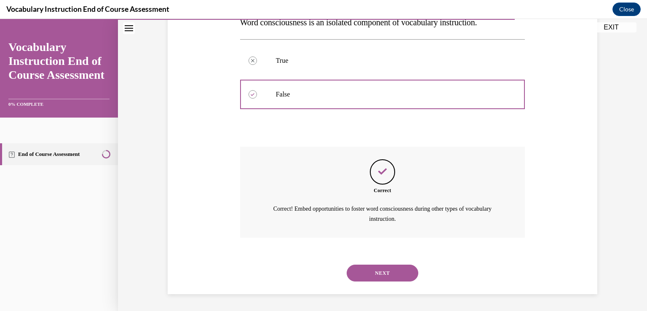
click at [392, 270] on button "NEXT" at bounding box center [382, 272] width 72 height 17
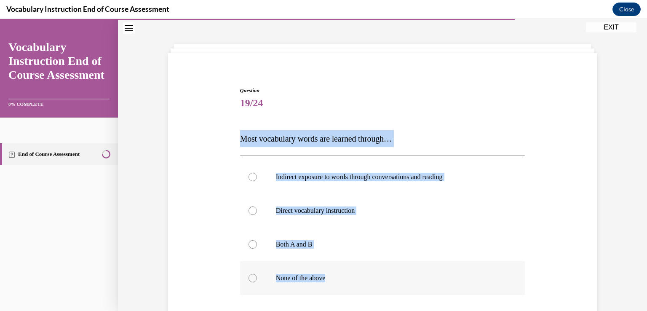
scroll to position [102, 0]
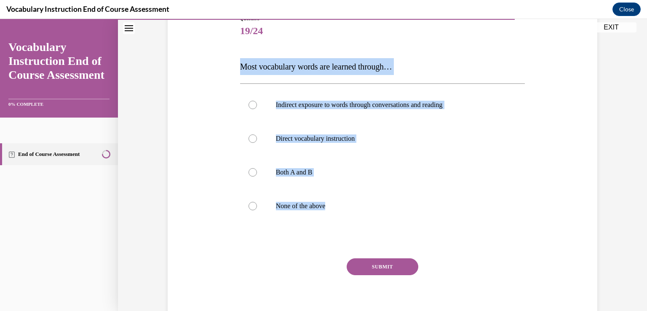
drag, startPoint x: 237, startPoint y: 168, endPoint x: 331, endPoint y: 229, distance: 112.3
click at [331, 229] on div "Question 19/24 Most vocabulary words are learned through… Indirect exposure to …" at bounding box center [382, 171] width 285 height 312
click at [248, 103] on div at bounding box center [252, 105] width 8 height 8
click at [248, 103] on input "Indirect exposure to words through conversations and reading" at bounding box center [252, 105] width 8 height 8
radio input "true"
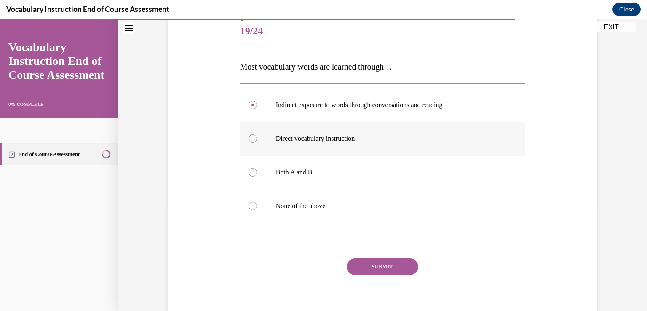
click at [251, 133] on label "Direct vocabulary instruction" at bounding box center [382, 139] width 285 height 34
click at [251, 134] on input "Direct vocabulary instruction" at bounding box center [252, 138] width 8 height 8
radio input "true"
click at [244, 173] on label "Both A and B" at bounding box center [382, 172] width 285 height 34
click at [248, 173] on input "Both A and B" at bounding box center [252, 172] width 8 height 8
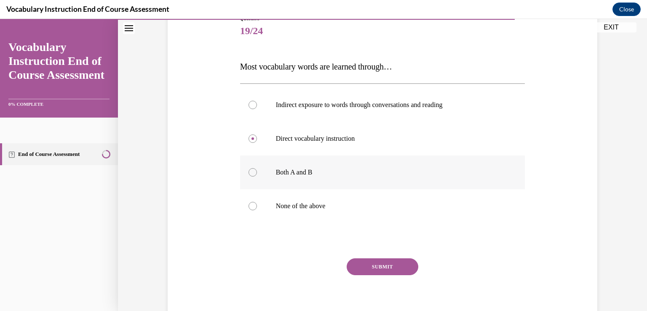
radio input "true"
click at [363, 266] on button "SUBMIT" at bounding box center [382, 266] width 72 height 17
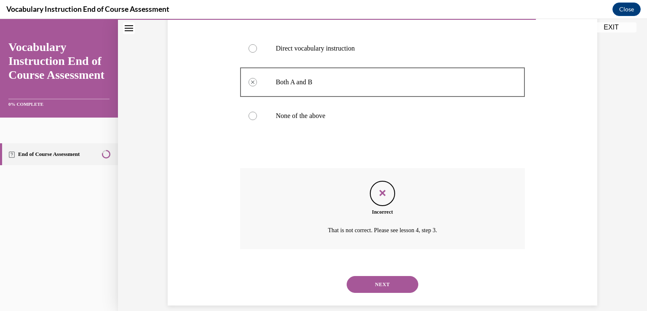
scroll to position [204, 0]
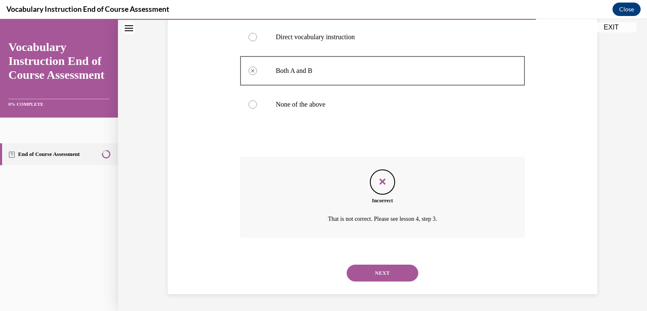
click at [382, 272] on button "NEXT" at bounding box center [382, 272] width 72 height 17
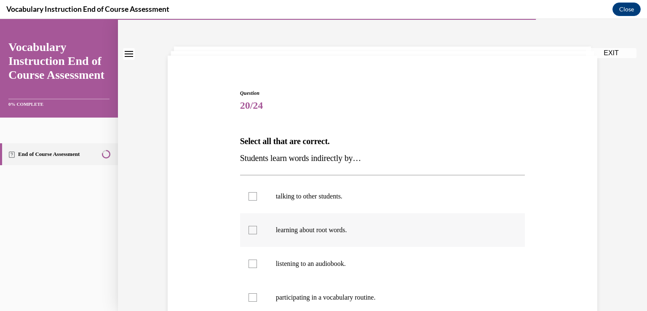
scroll to position [42, 0]
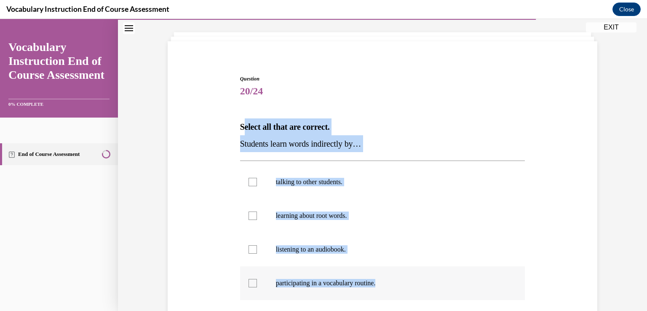
drag, startPoint x: 240, startPoint y: 127, endPoint x: 386, endPoint y: 292, distance: 220.1
click at [386, 292] on div "Question 20/24 Select all that are correct. Students learn words indirectly by……" at bounding box center [382, 239] width 285 height 329
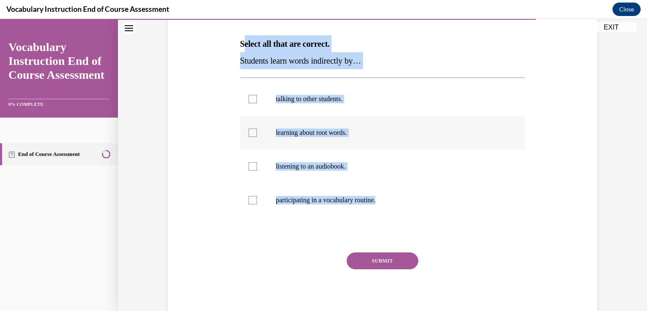
scroll to position [126, 0]
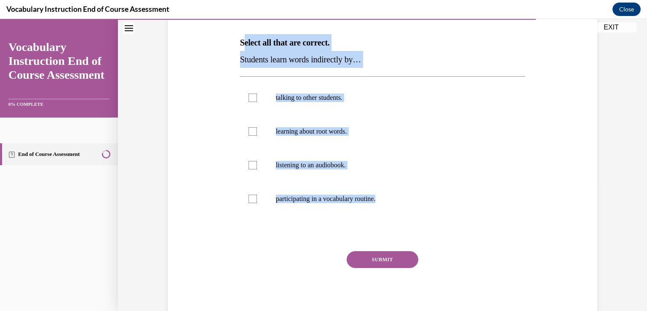
click at [346, 55] on span "Students learn words indirectly by…" at bounding box center [300, 59] width 121 height 9
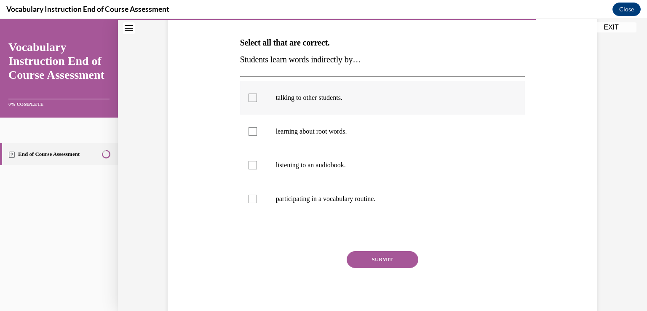
click at [248, 97] on div at bounding box center [252, 97] width 8 height 8
click at [248, 97] on input "talking to other students." at bounding box center [252, 97] width 8 height 8
checkbox input "true"
click at [248, 168] on div at bounding box center [252, 165] width 8 height 8
click at [248, 168] on input "listening to an audiobook." at bounding box center [252, 165] width 8 height 8
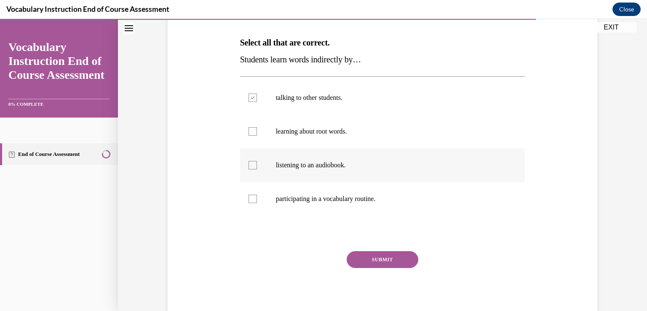
checkbox input "true"
click at [382, 257] on button "SUBMIT" at bounding box center [382, 259] width 72 height 17
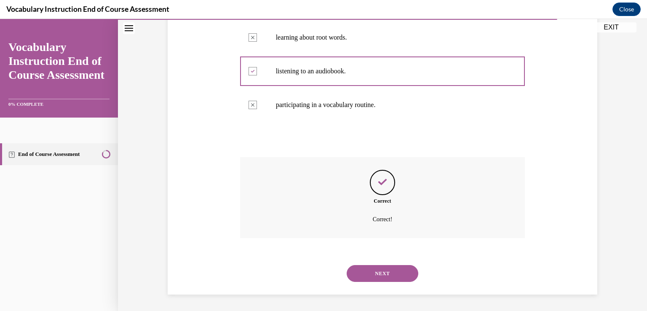
scroll to position [221, 0]
click at [409, 268] on button "NEXT" at bounding box center [382, 272] width 72 height 17
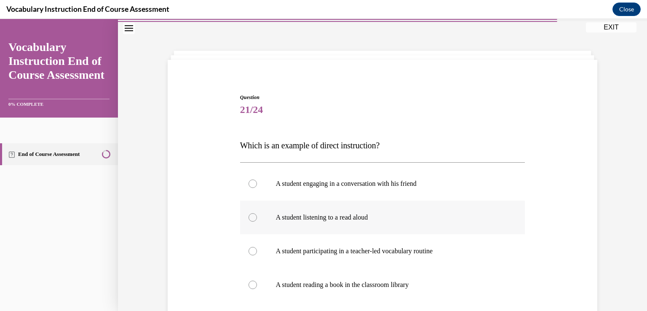
scroll to position [84, 0]
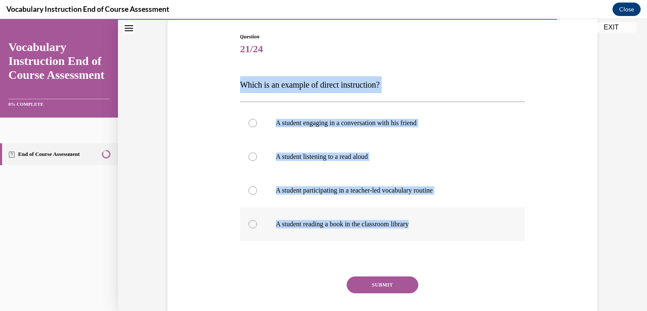
drag, startPoint x: 237, startPoint y: 84, endPoint x: 429, endPoint y: 235, distance: 244.0
click at [429, 235] on div "Question 21/24 Which is an example of direct instruction? A student engaging in…" at bounding box center [382, 189] width 285 height 312
click at [253, 187] on label "A student participating in a teacher-led vocabulary routine" at bounding box center [382, 190] width 285 height 34
click at [253, 187] on input "A student participating in a teacher-led vocabulary routine" at bounding box center [252, 190] width 8 height 8
radio input "true"
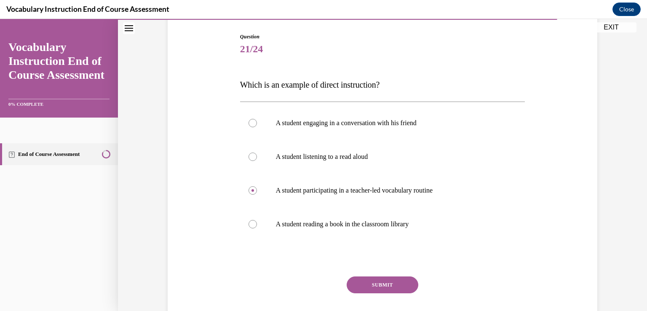
click at [400, 282] on button "SUBMIT" at bounding box center [382, 284] width 72 height 17
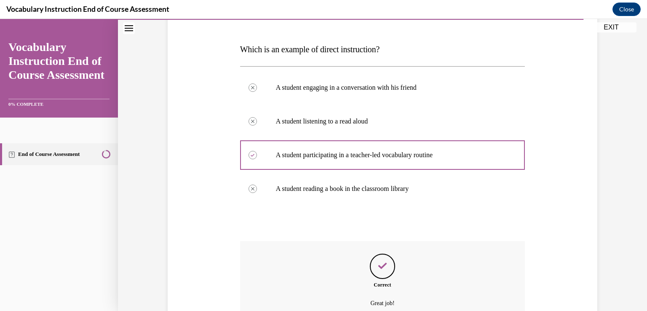
scroll to position [204, 0]
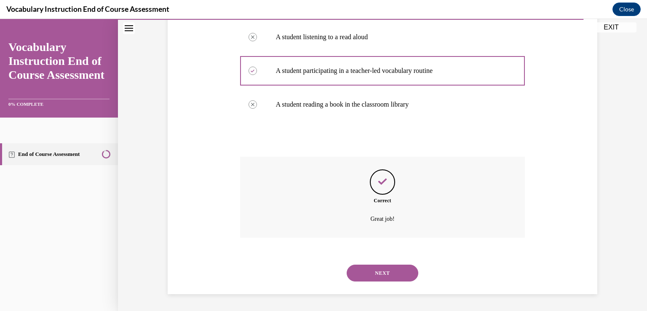
click at [394, 269] on button "NEXT" at bounding box center [382, 272] width 72 height 17
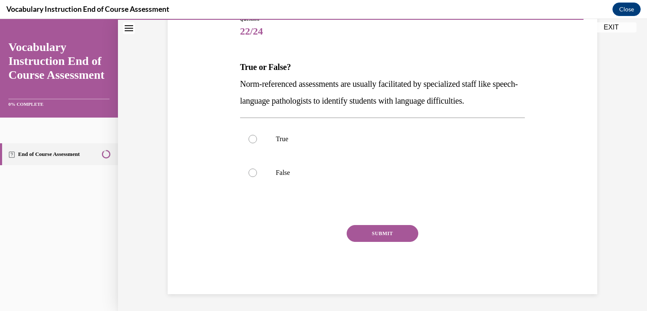
scroll to position [93, 0]
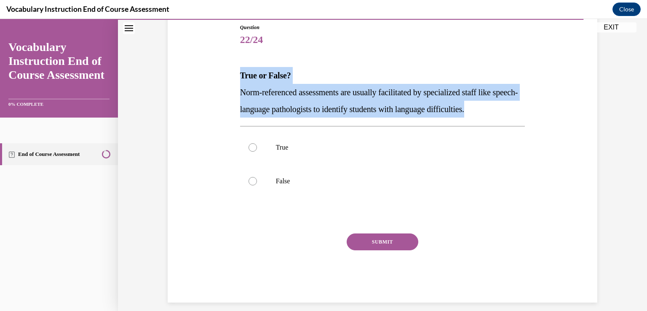
drag, startPoint x: 237, startPoint y: 72, endPoint x: 519, endPoint y: 113, distance: 284.5
click at [519, 113] on div "True or False? Norm-referenced assessments are usually facilitated by specializ…" at bounding box center [382, 92] width 285 height 51
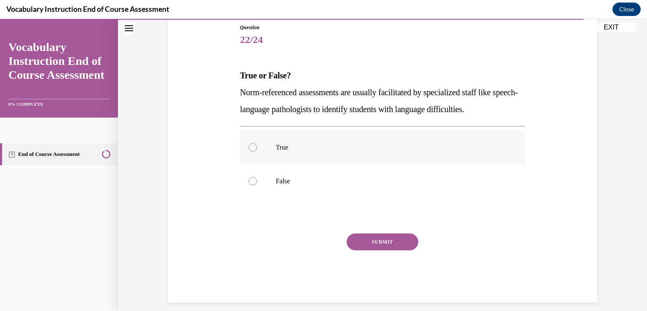
click at [252, 147] on div at bounding box center [252, 147] width 8 height 8
click at [252, 147] on input "True" at bounding box center [252, 147] width 8 height 8
radio input "true"
click at [387, 245] on button "SUBMIT" at bounding box center [382, 241] width 72 height 17
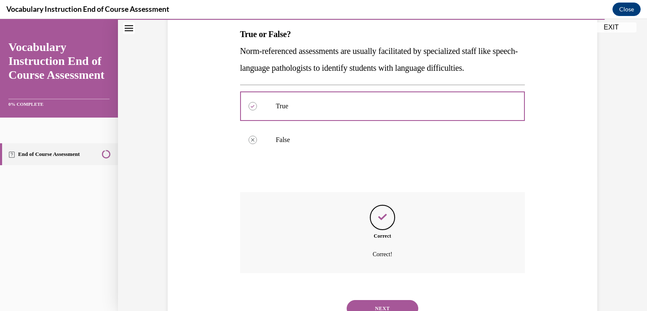
scroll to position [170, 0]
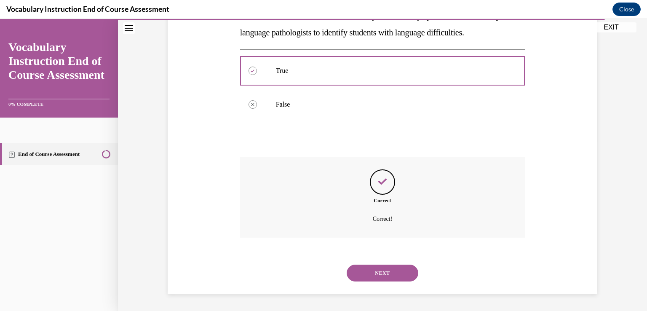
click at [384, 266] on button "NEXT" at bounding box center [382, 272] width 72 height 17
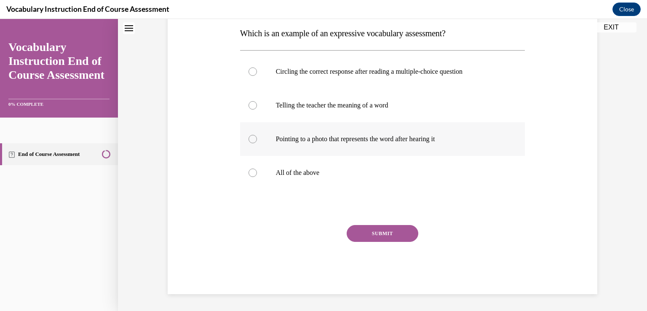
scroll to position [0, 0]
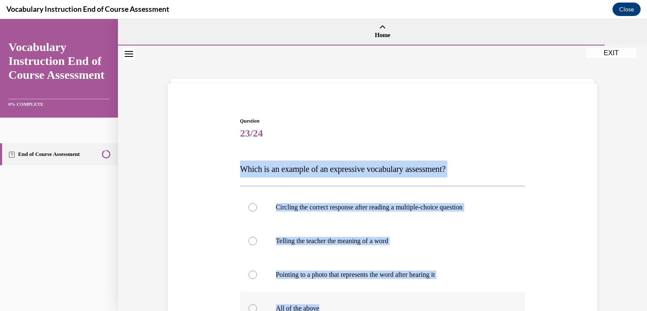
drag, startPoint x: 237, startPoint y: 166, endPoint x: 423, endPoint y: 301, distance: 229.4
click at [423, 301] on div "Question 23/24 Which is an example of an expressive vocabulary assessment? Circ…" at bounding box center [382, 273] width 285 height 312
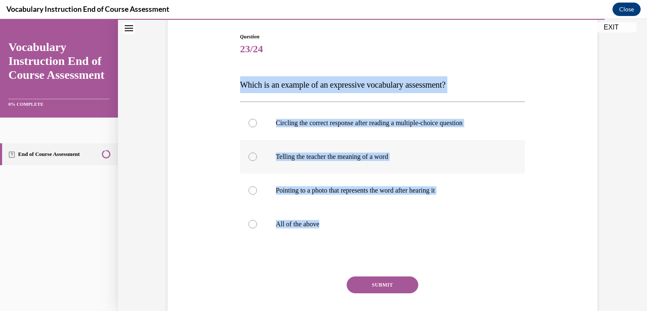
click at [249, 159] on div at bounding box center [252, 156] width 8 height 8
click at [249, 159] on input "Telling the teacher the meaning of a word" at bounding box center [252, 156] width 8 height 8
radio input "true"
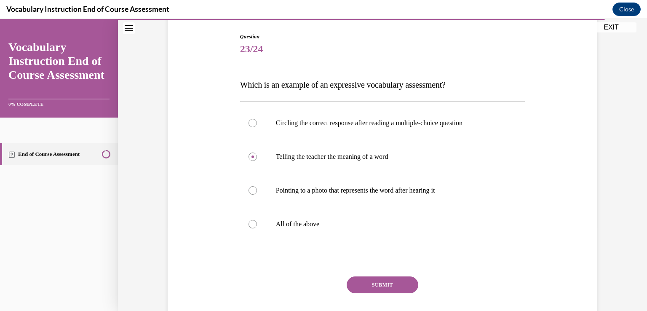
click at [368, 288] on button "SUBMIT" at bounding box center [382, 284] width 72 height 17
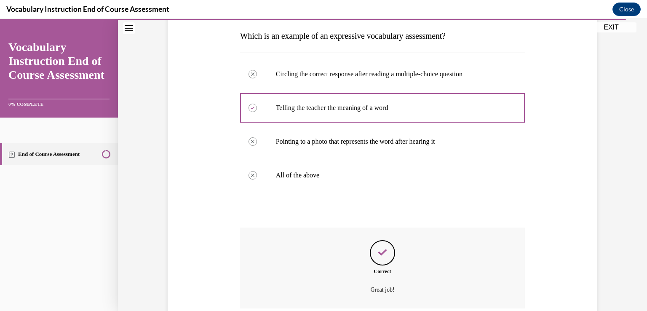
scroll to position [120, 0]
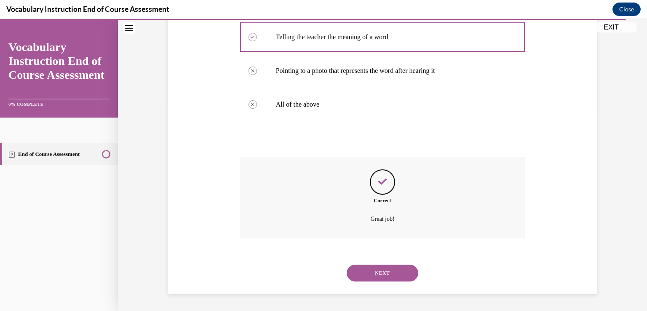
click at [394, 275] on button "NEXT" at bounding box center [382, 272] width 72 height 17
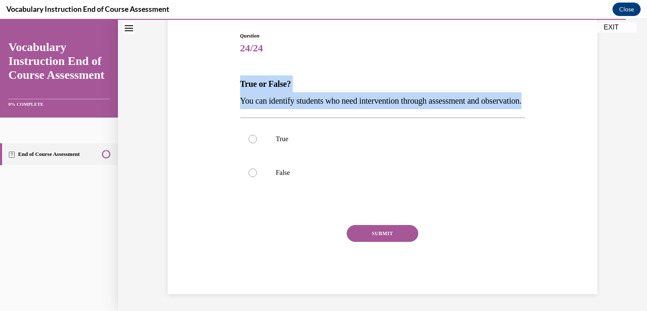
drag, startPoint x: 237, startPoint y: 73, endPoint x: 291, endPoint y: 112, distance: 66.7
click at [291, 109] on div "True or False? You can identify students who need intervention through assessme…" at bounding box center [382, 92] width 285 height 34
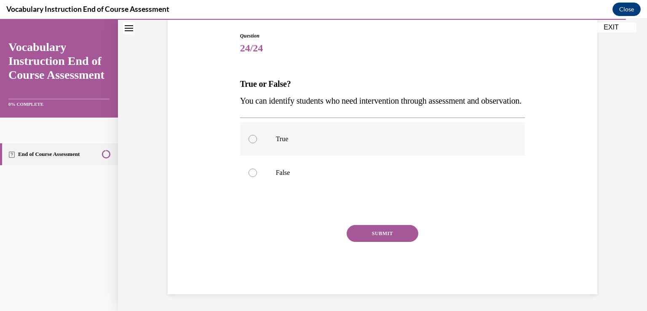
click at [251, 143] on div at bounding box center [252, 139] width 8 height 8
click at [251, 143] on input "True" at bounding box center [252, 139] width 8 height 8
radio input "true"
click at [389, 235] on button "SUBMIT" at bounding box center [382, 233] width 72 height 17
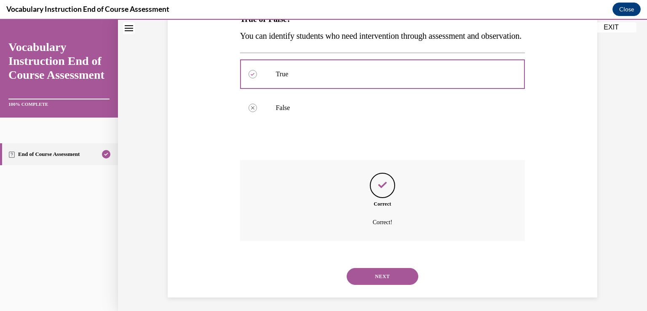
scroll to position [170, 0]
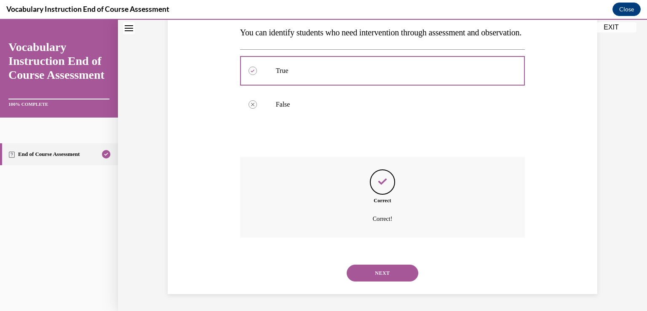
click at [387, 272] on button "NEXT" at bounding box center [382, 272] width 72 height 17
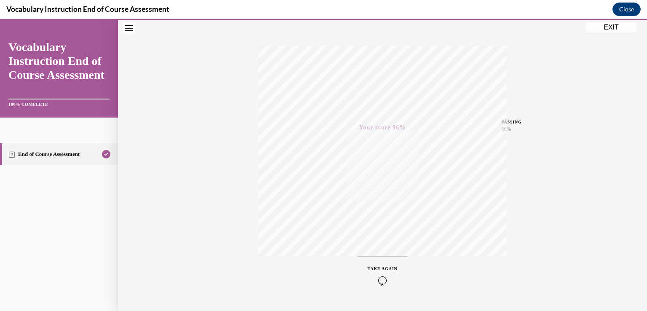
scroll to position [140, 0]
click at [597, 25] on button "EXIT" at bounding box center [611, 27] width 51 height 10
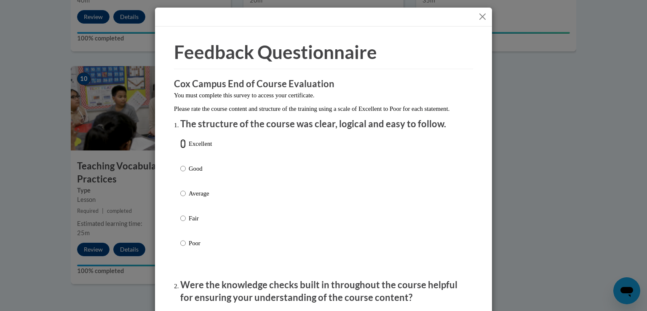
click at [182, 148] on input "Excellent" at bounding box center [182, 143] width 5 height 9
radio input "true"
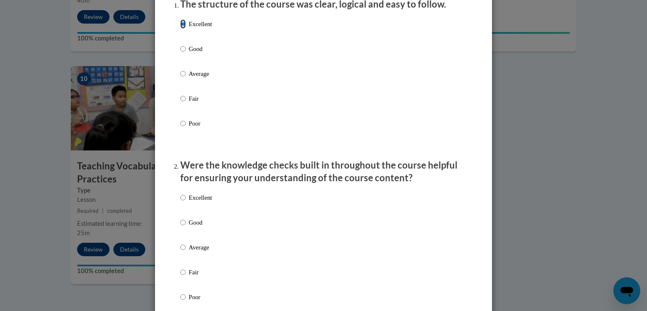
scroll to position [126, 0]
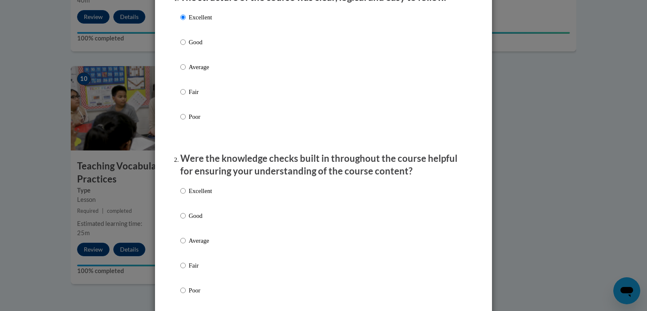
click at [184, 199] on label "Excellent" at bounding box center [196, 197] width 32 height 23
click at [184, 195] on input "Excellent" at bounding box center [182, 190] width 5 height 9
radio input "true"
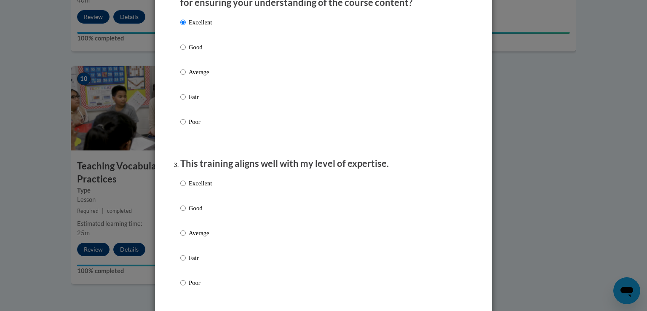
click at [182, 191] on label "Excellent" at bounding box center [196, 189] width 32 height 23
click at [182, 188] on input "Excellent" at bounding box center [182, 182] width 5 height 9
radio input "true"
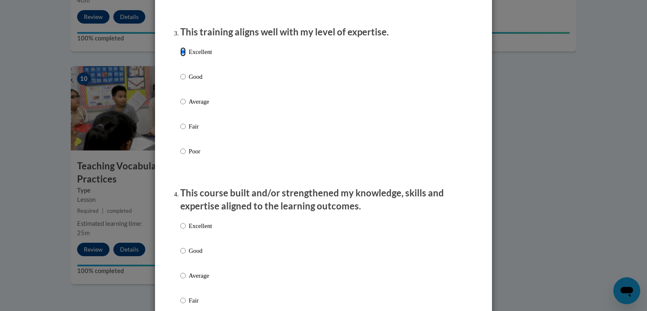
scroll to position [463, 0]
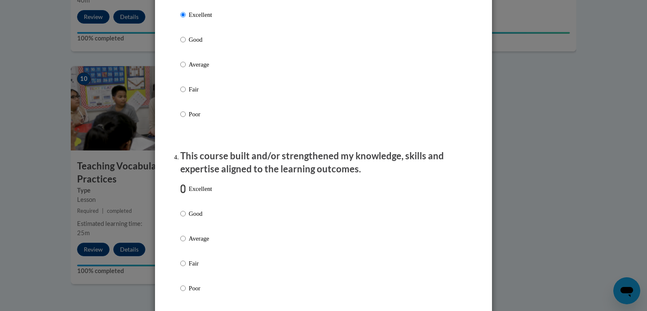
click at [182, 193] on input "Excellent" at bounding box center [182, 188] width 5 height 9
radio input "true"
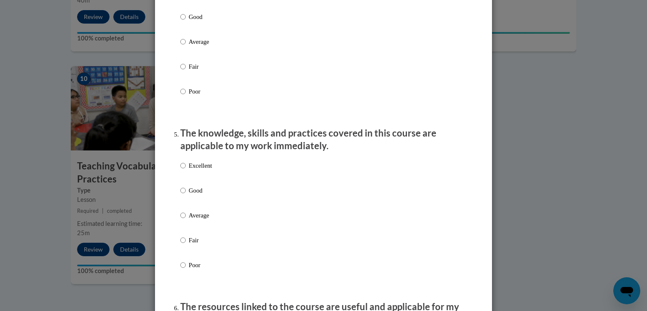
scroll to position [674, 0]
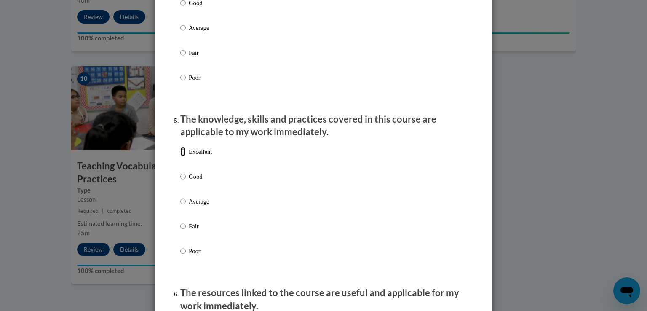
click at [182, 156] on input "Excellent" at bounding box center [182, 151] width 5 height 9
radio input "true"
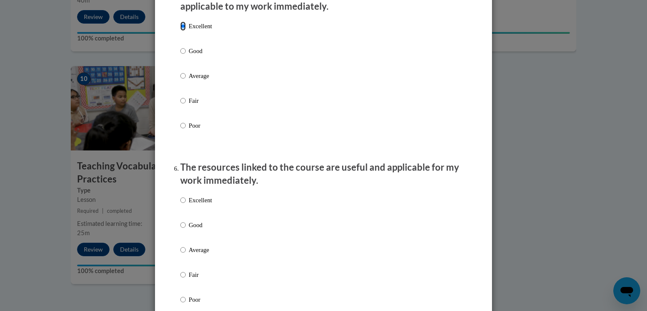
scroll to position [800, 0]
click at [180, 204] on input "Excellent" at bounding box center [182, 198] width 5 height 9
radio input "true"
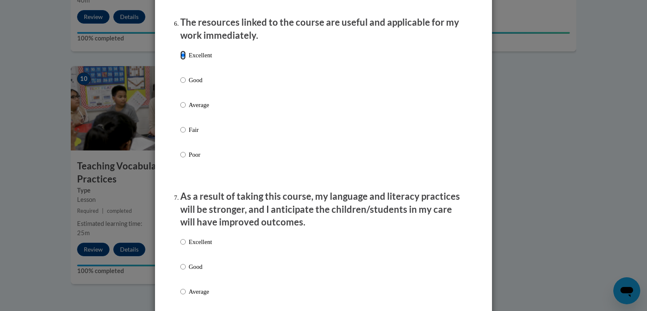
scroll to position [968, 0]
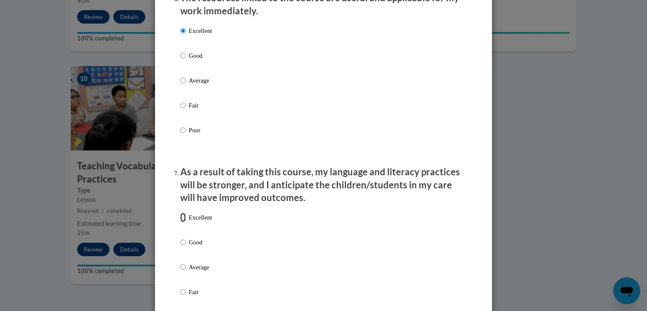
click at [180, 222] on input "Excellent" at bounding box center [182, 217] width 5 height 9
radio input "true"
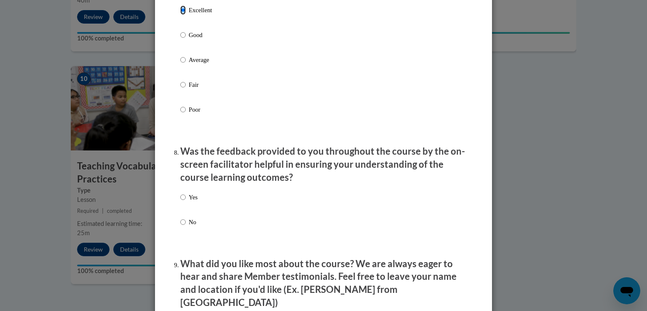
scroll to position [1179, 0]
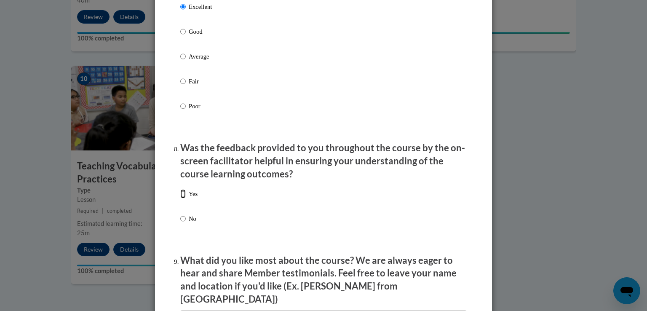
click at [182, 198] on input "Yes" at bounding box center [182, 193] width 5 height 9
radio input "true"
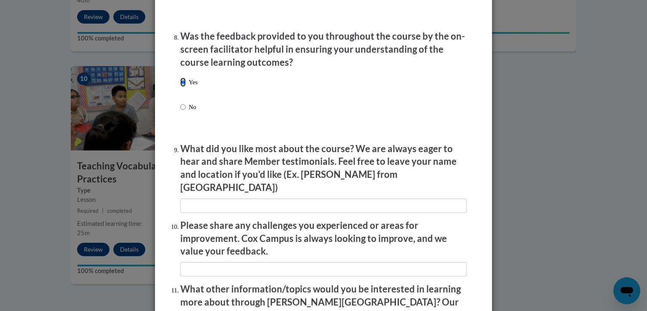
scroll to position [1305, 0]
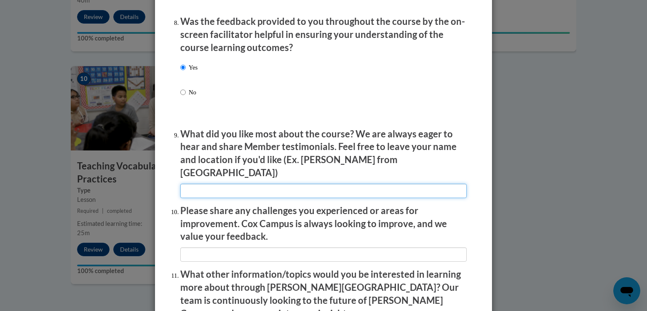
click at [195, 185] on input "textbox" at bounding box center [323, 191] width 286 height 14
type input "N/a"
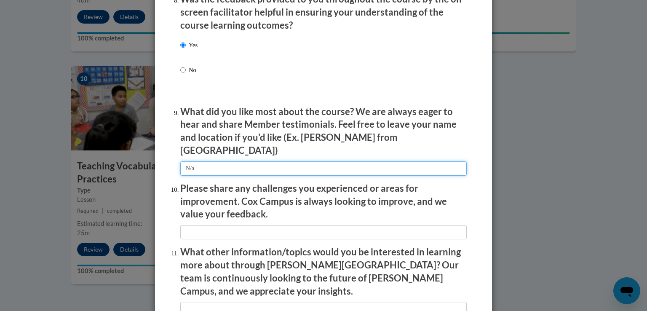
scroll to position [1347, 0]
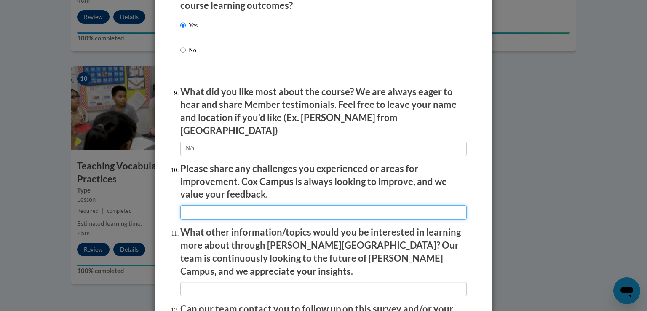
click at [231, 215] on input "textbox" at bounding box center [323, 212] width 286 height 14
type input "N/a"
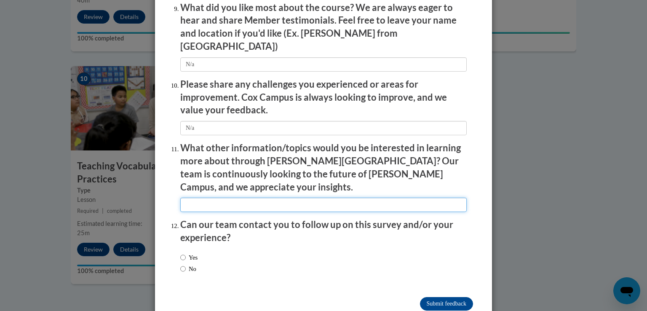
drag, startPoint x: 228, startPoint y: 189, endPoint x: 229, endPoint y: 195, distance: 6.0
click at [228, 197] on input "textbox" at bounding box center [323, 204] width 286 height 14
type input "N/a"
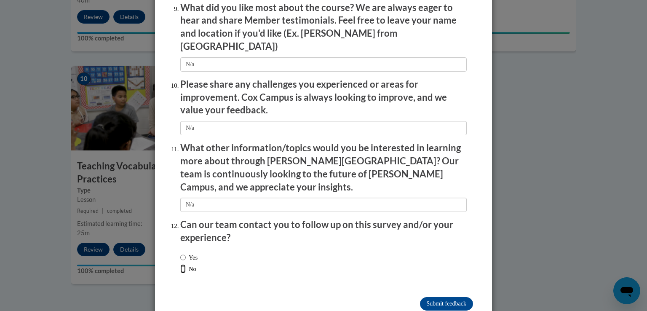
click at [180, 264] on input "No" at bounding box center [182, 268] width 5 height 9
radio input "true"
click at [439, 297] on input "Submit feedback" at bounding box center [446, 303] width 53 height 13
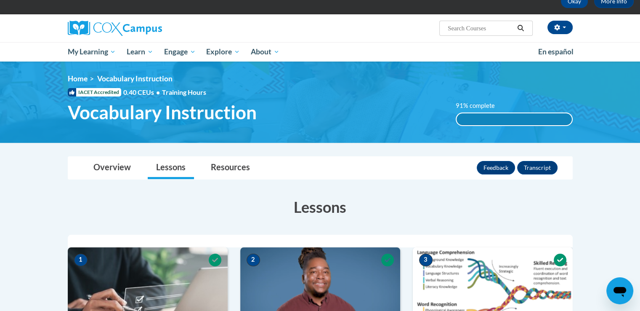
scroll to position [0, 0]
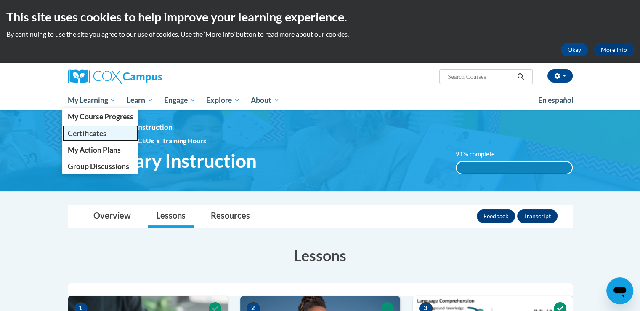
click at [96, 137] on span "Certificates" at bounding box center [86, 133] width 39 height 9
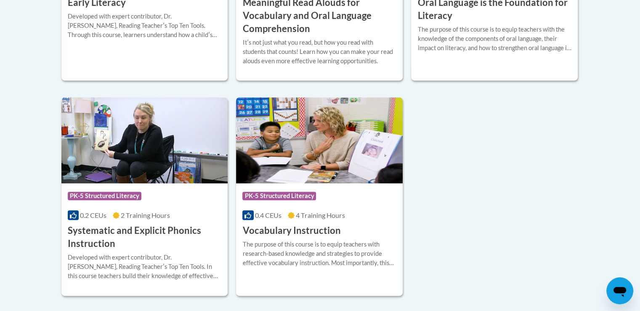
scroll to position [421, 0]
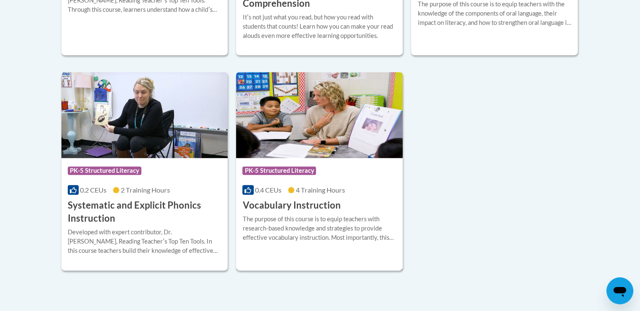
click at [320, 143] on img at bounding box center [319, 115] width 167 height 86
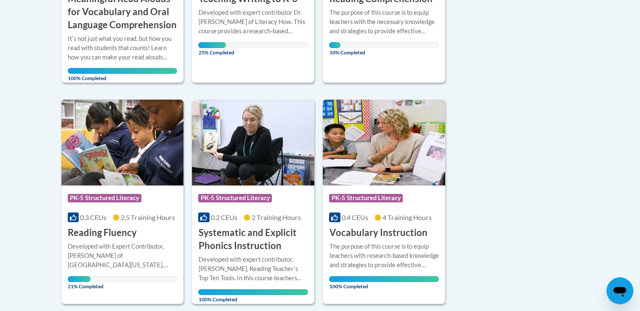
scroll to position [366, 0]
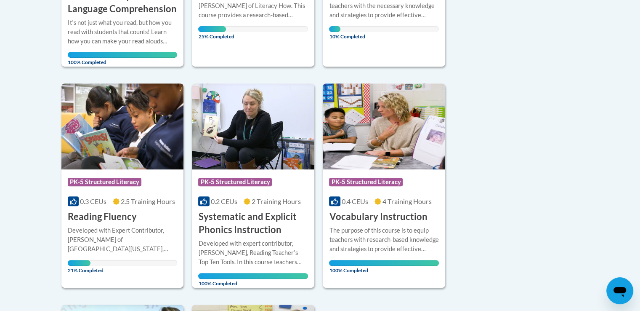
click at [107, 250] on div "Developed with Expert Contributor, [PERSON_NAME] of [GEOGRAPHIC_DATA][US_STATE]…" at bounding box center [123, 240] width 110 height 28
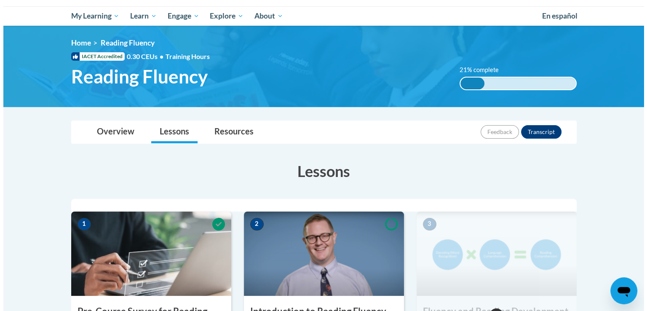
scroll to position [295, 0]
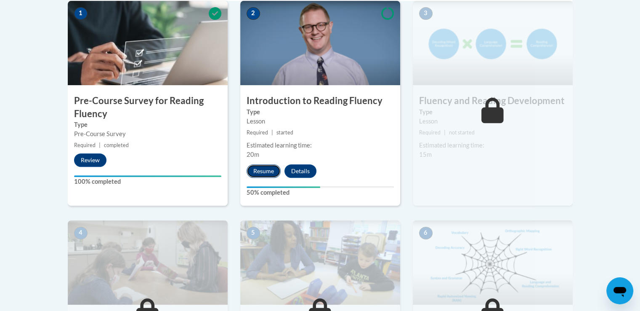
click at [274, 165] on button "Resume" at bounding box center [264, 170] width 34 height 13
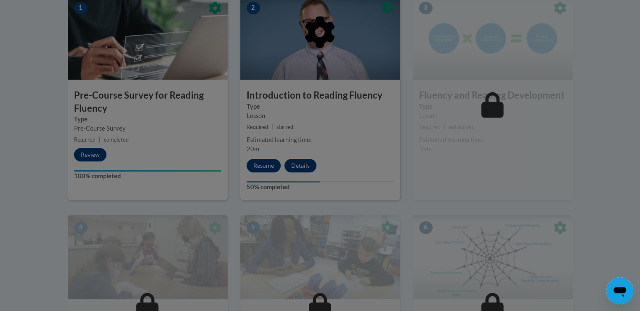
scroll to position [326, 0]
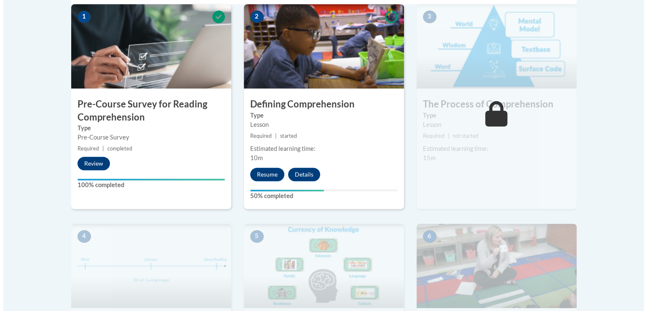
scroll to position [295, 0]
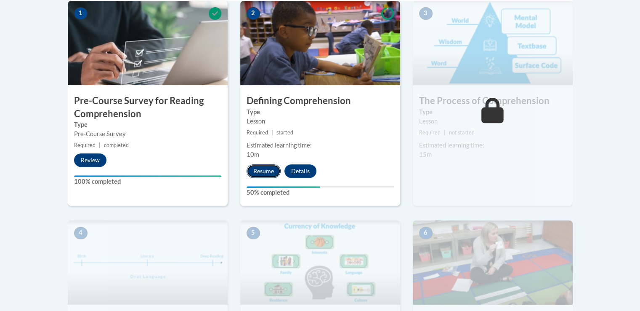
click at [264, 169] on button "Resume" at bounding box center [264, 170] width 34 height 13
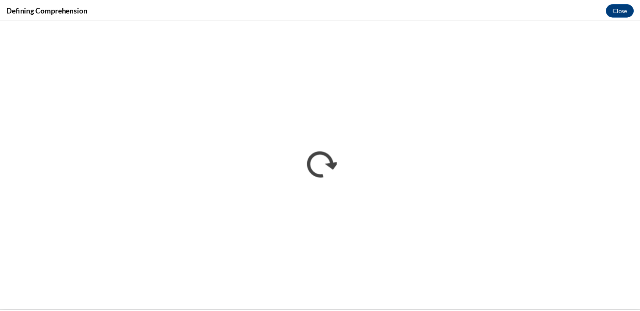
scroll to position [0, 0]
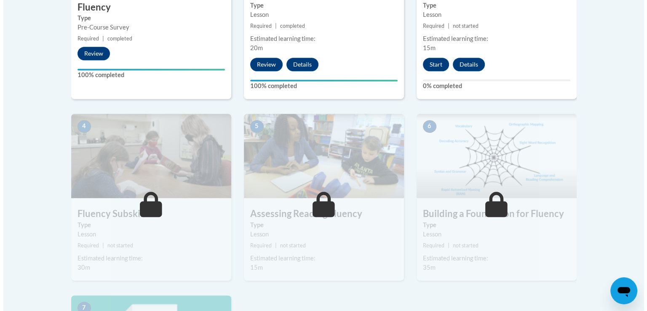
scroll to position [421, 0]
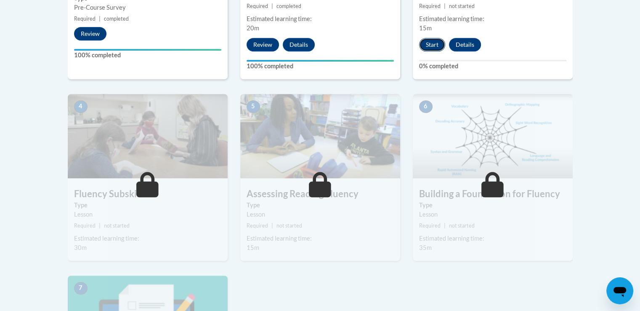
click at [436, 44] on button "Start" at bounding box center [432, 44] width 26 height 13
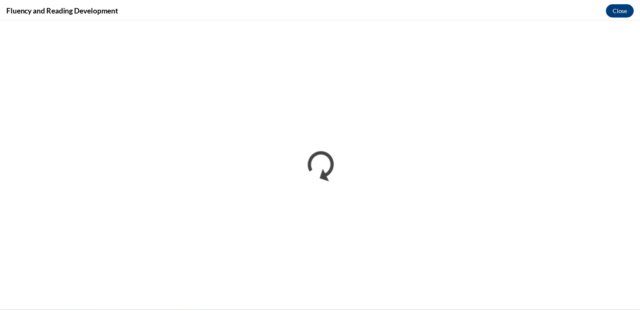
scroll to position [0, 0]
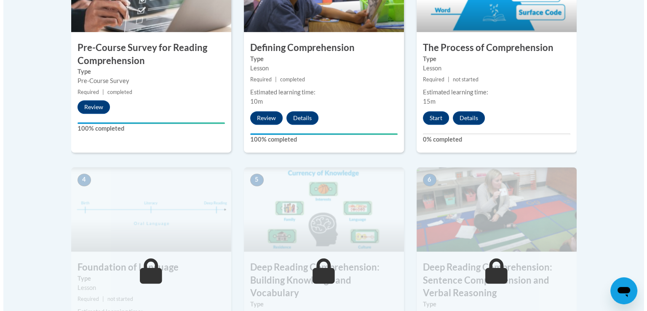
scroll to position [295, 0]
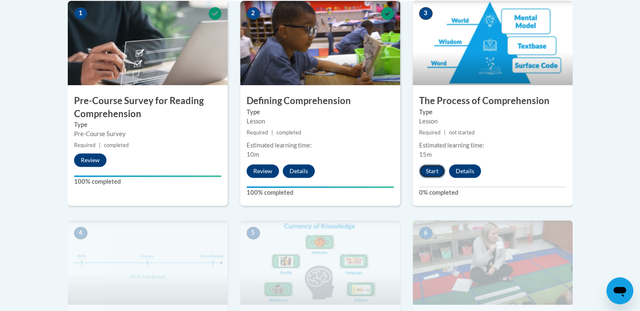
click at [436, 169] on button "Start" at bounding box center [432, 170] width 26 height 13
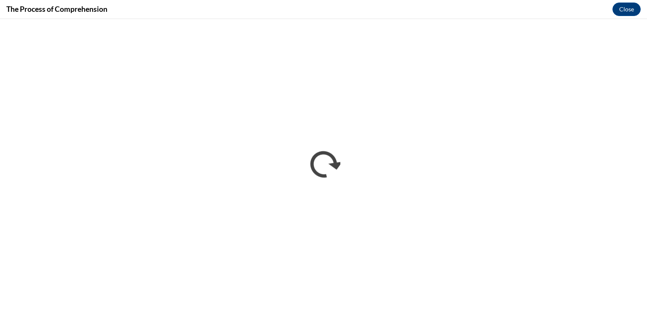
scroll to position [0, 0]
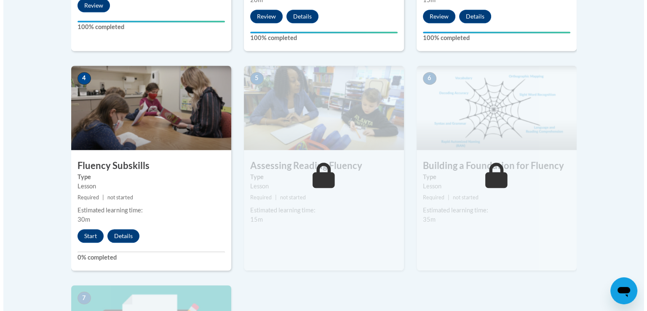
scroll to position [463, 0]
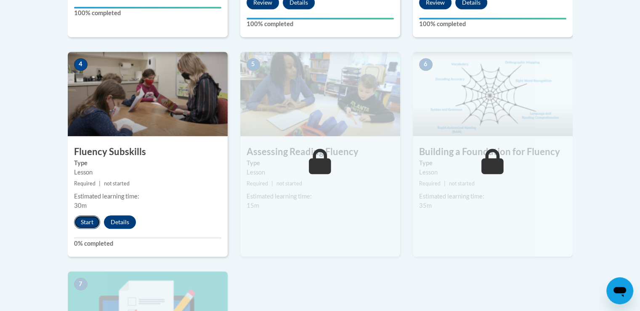
click at [87, 224] on button "Start" at bounding box center [87, 221] width 26 height 13
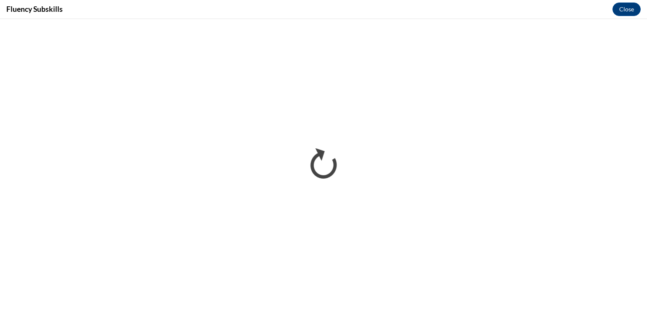
scroll to position [0, 0]
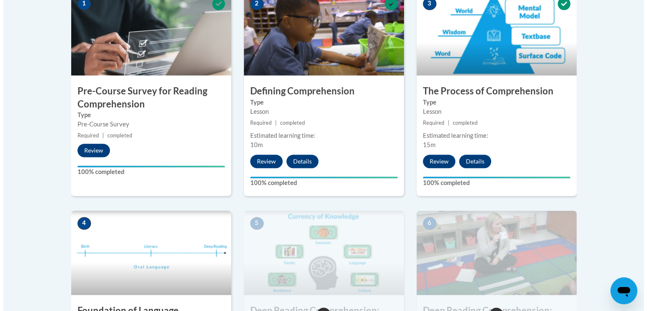
scroll to position [421, 0]
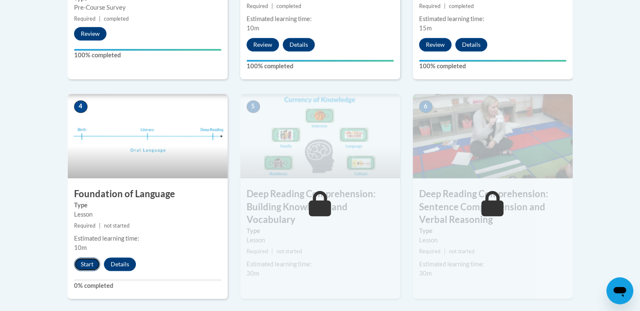
click at [86, 264] on button "Start" at bounding box center [87, 263] width 26 height 13
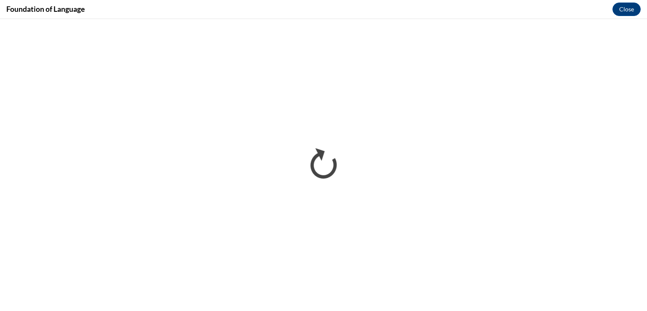
scroll to position [0, 0]
